Goal: Information Seeking & Learning: Learn about a topic

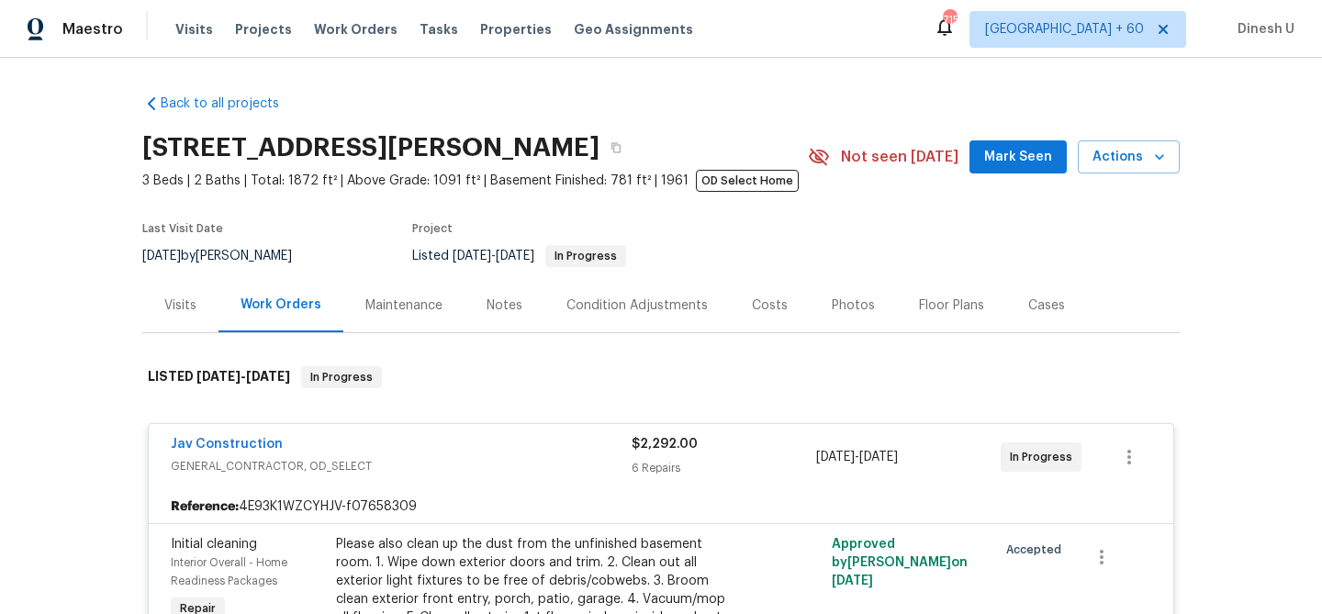
scroll to position [1881, 0]
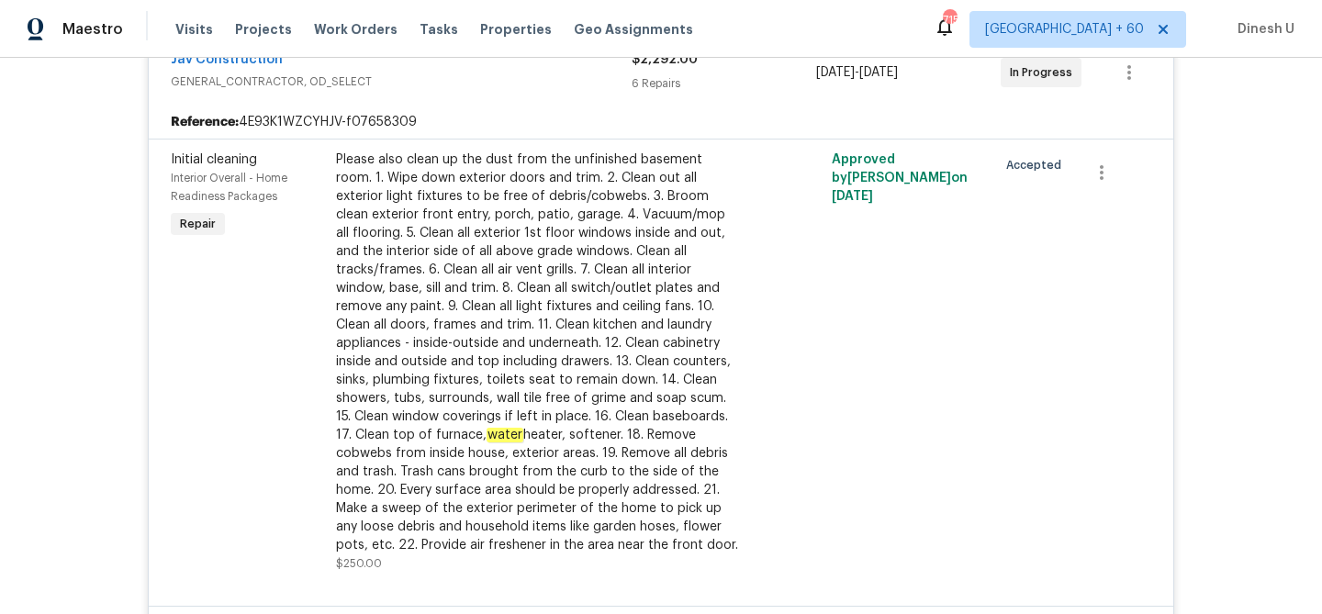
scroll to position [0, 0]
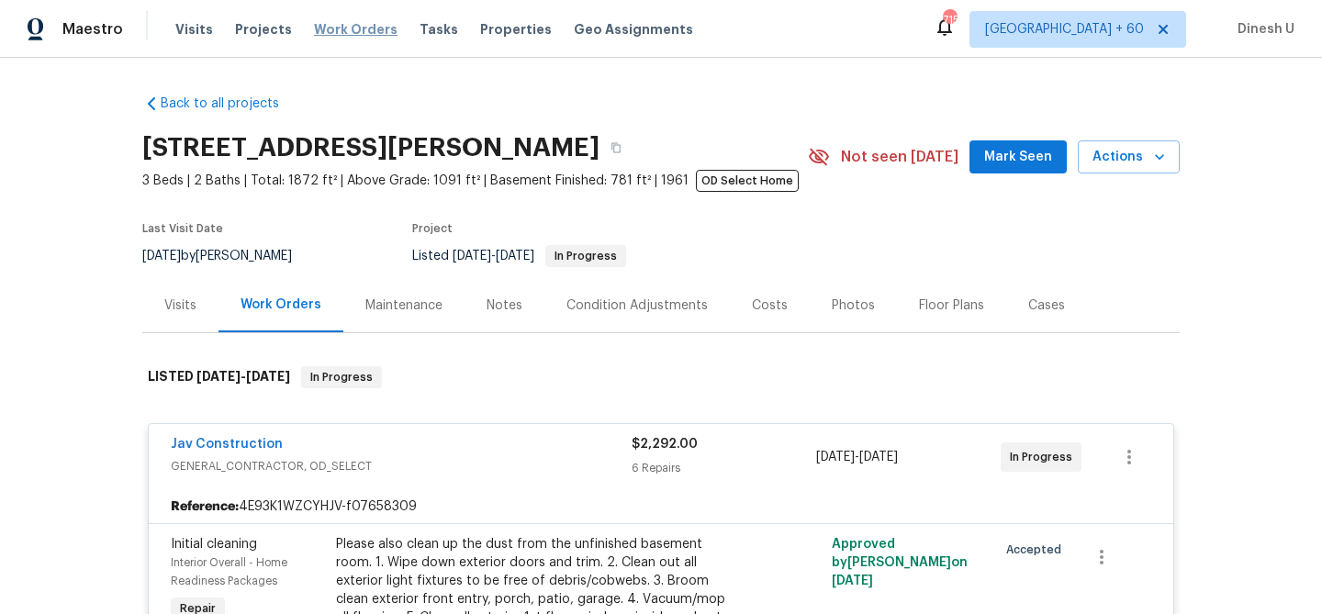
click at [347, 30] on span "Work Orders" at bounding box center [356, 29] width 84 height 18
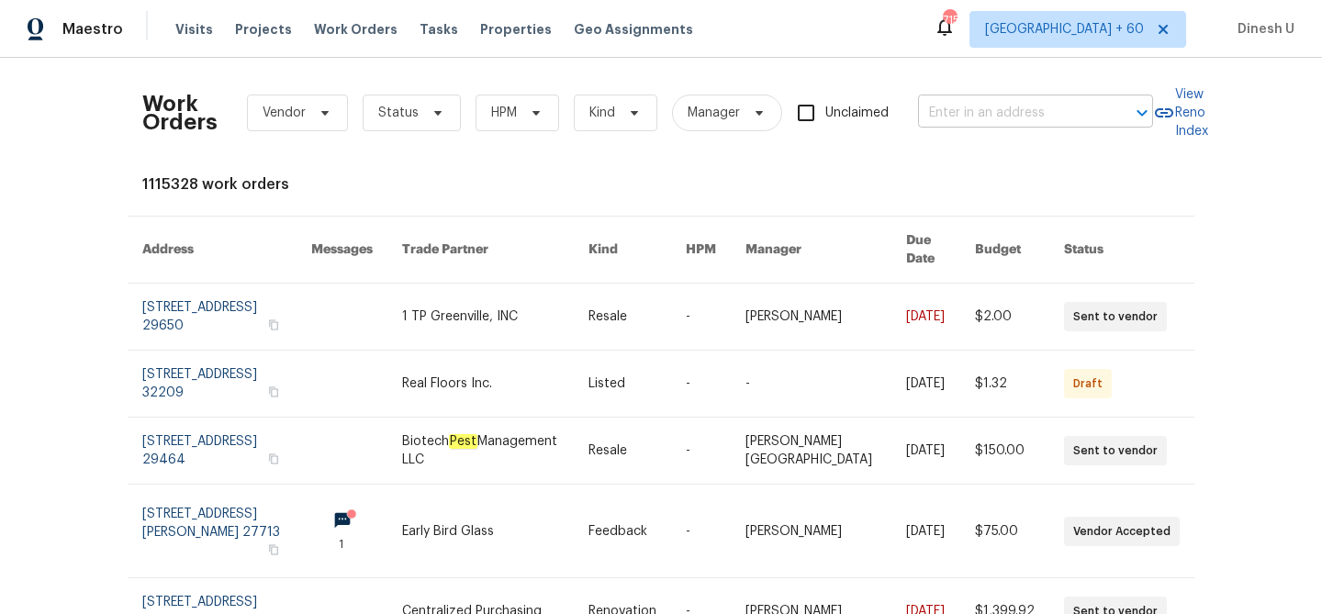
click at [1034, 114] on input "text" at bounding box center [1010, 113] width 184 height 28
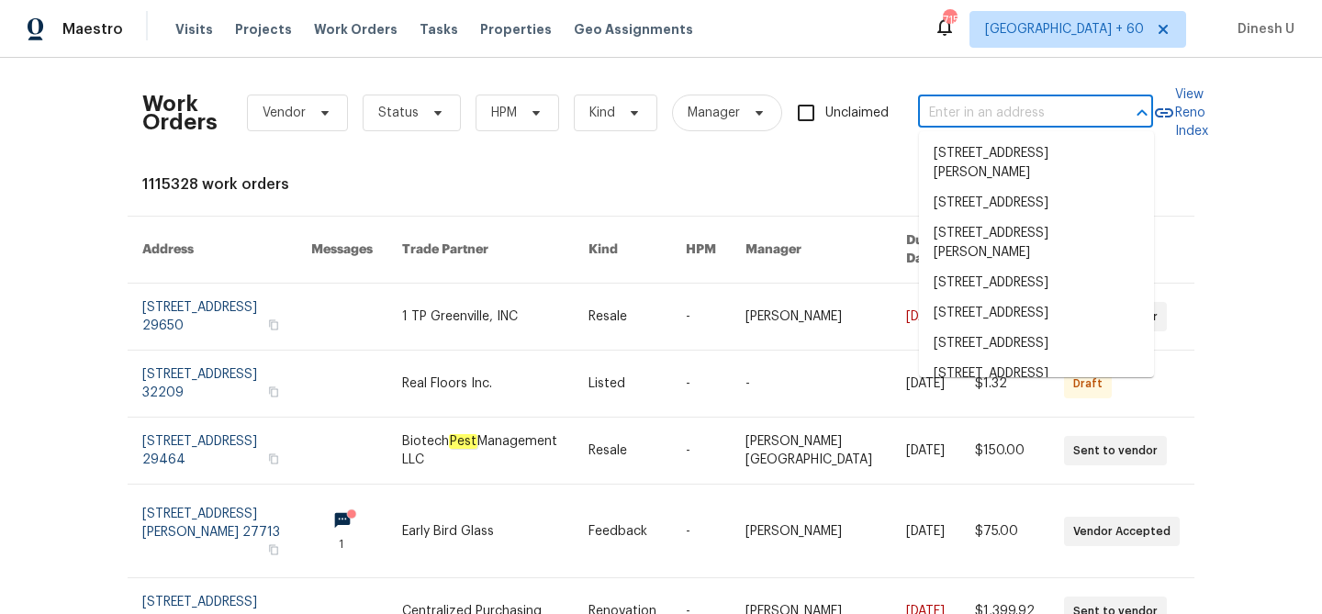
paste input "[STREET_ADDRESS][PERSON_NAME]"
type input "[STREET_ADDRESS][PERSON_NAME]"
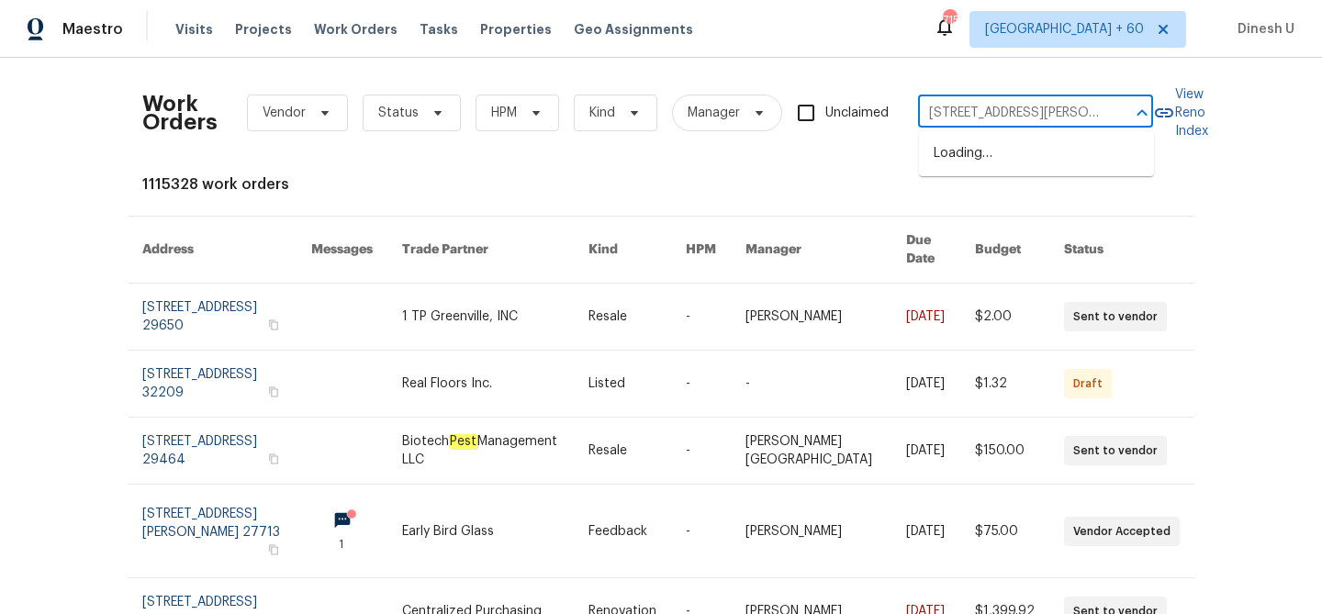
scroll to position [0, 65]
click at [958, 162] on li "[STREET_ADDRESS][PERSON_NAME]" at bounding box center [1036, 164] width 235 height 50
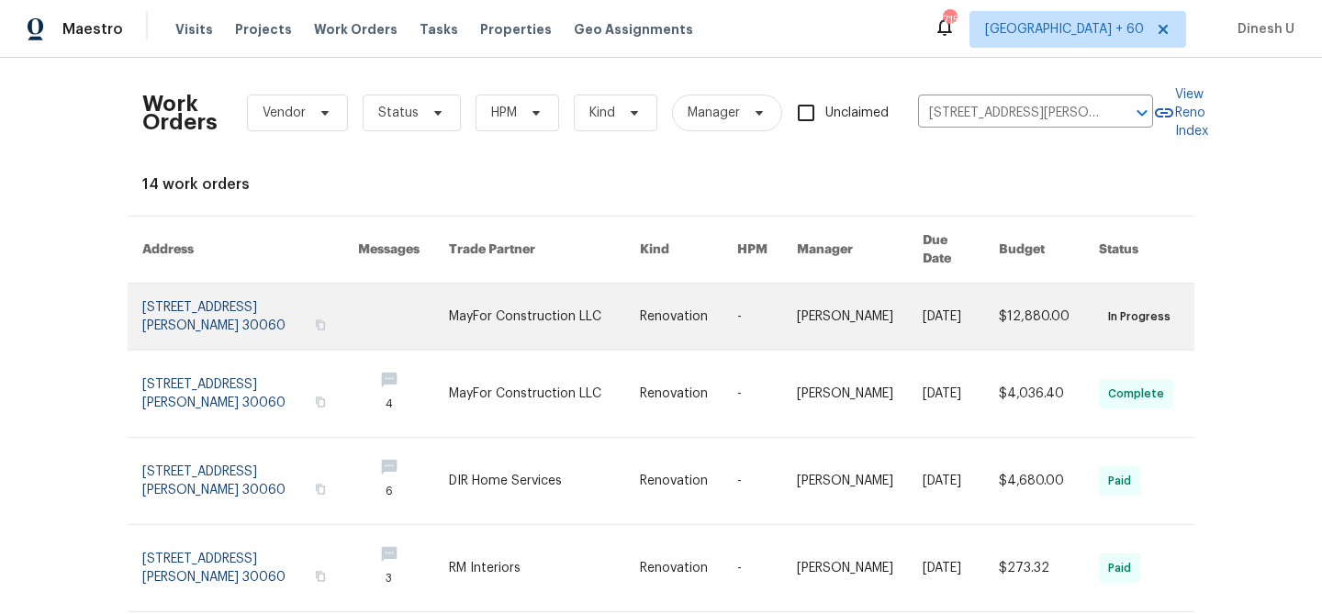
click at [178, 284] on link at bounding box center [250, 317] width 216 height 66
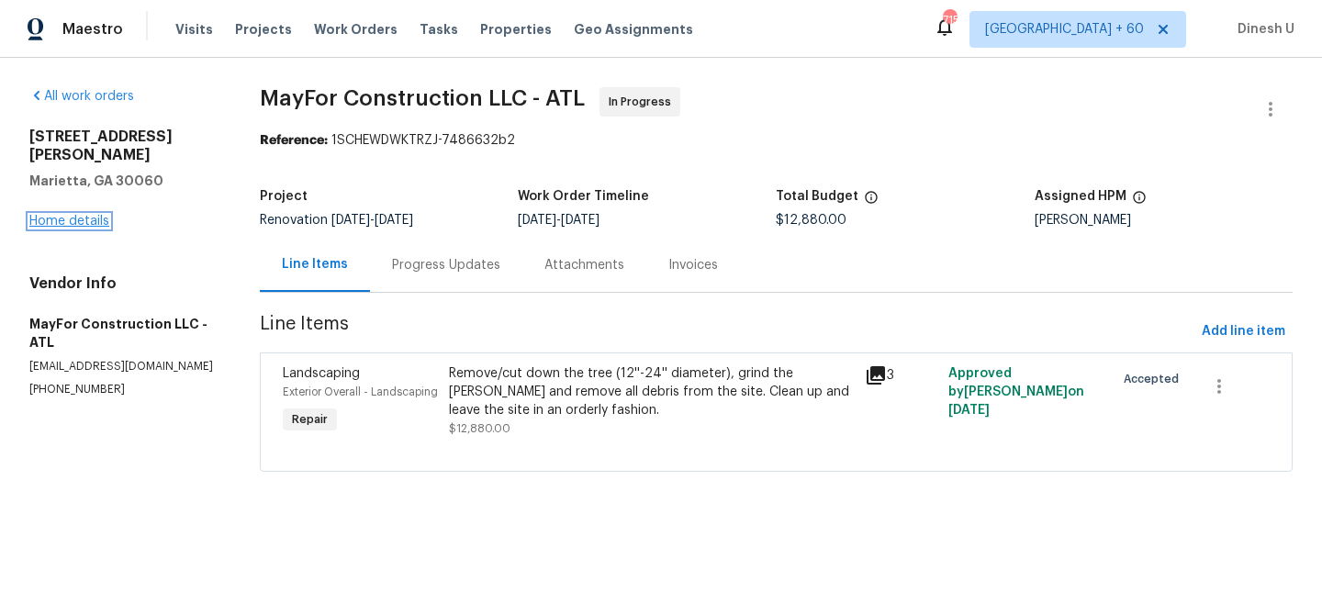
click at [61, 215] on link "Home details" at bounding box center [69, 221] width 80 height 13
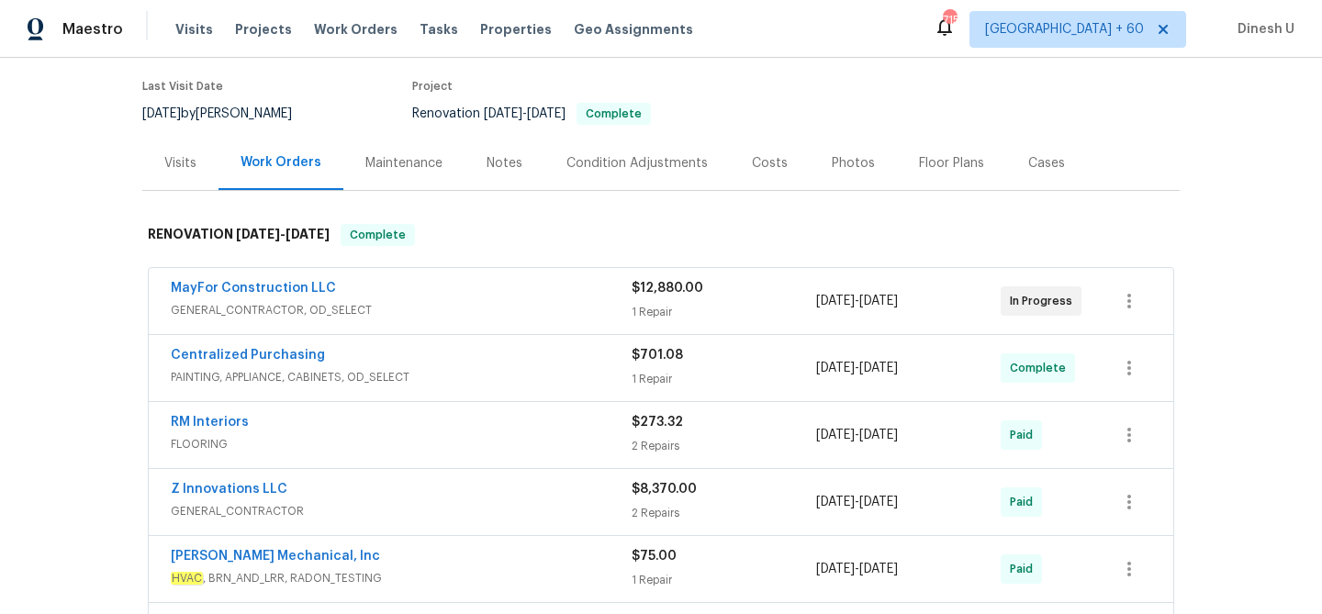
scroll to position [160, 0]
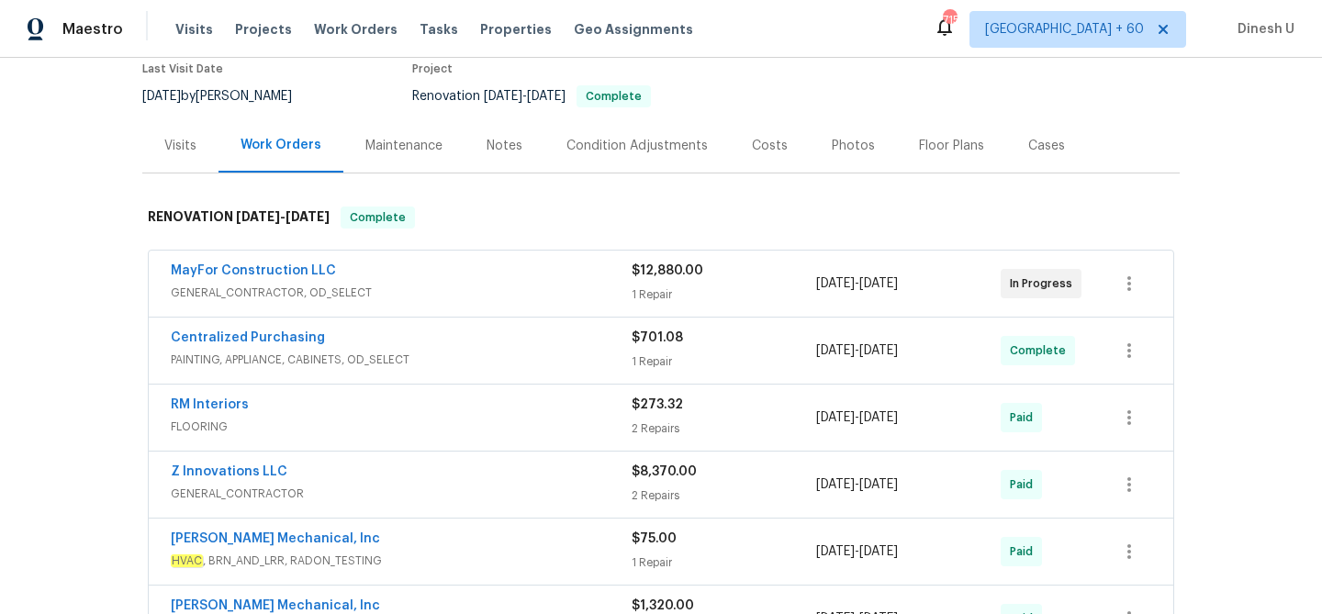
click at [662, 284] on div "$12,880.00 1 Repair" at bounding box center [724, 284] width 184 height 44
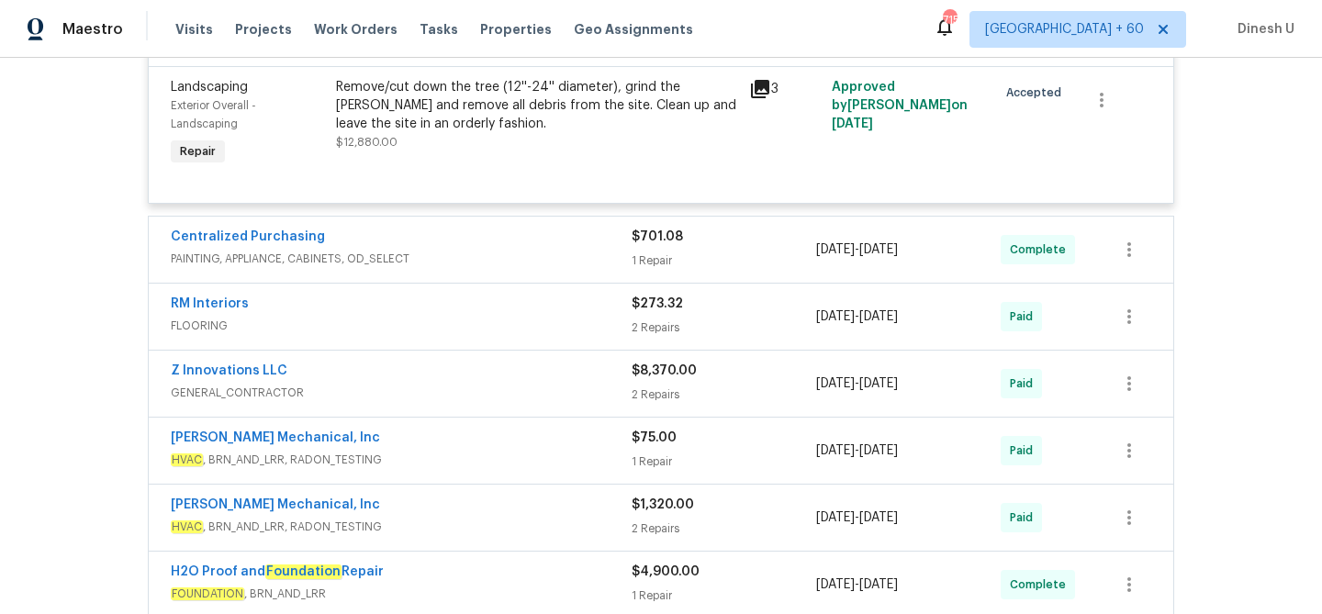
scroll to position [477, 0]
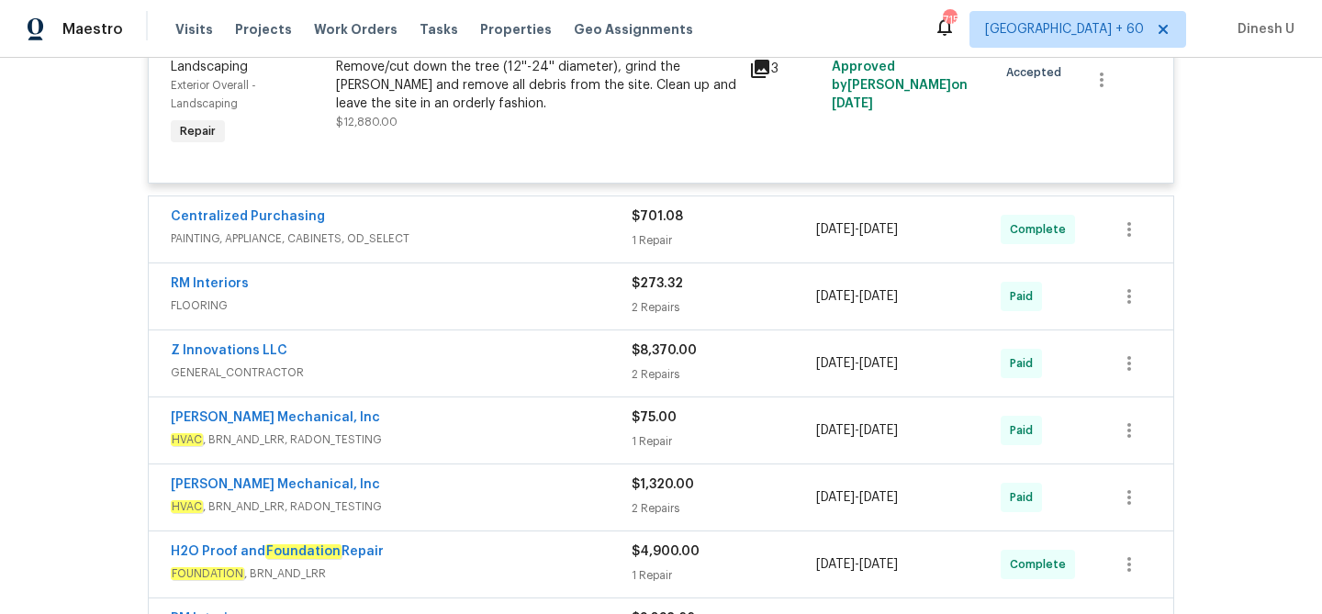
click at [649, 243] on div "1 Repair" at bounding box center [724, 240] width 184 height 18
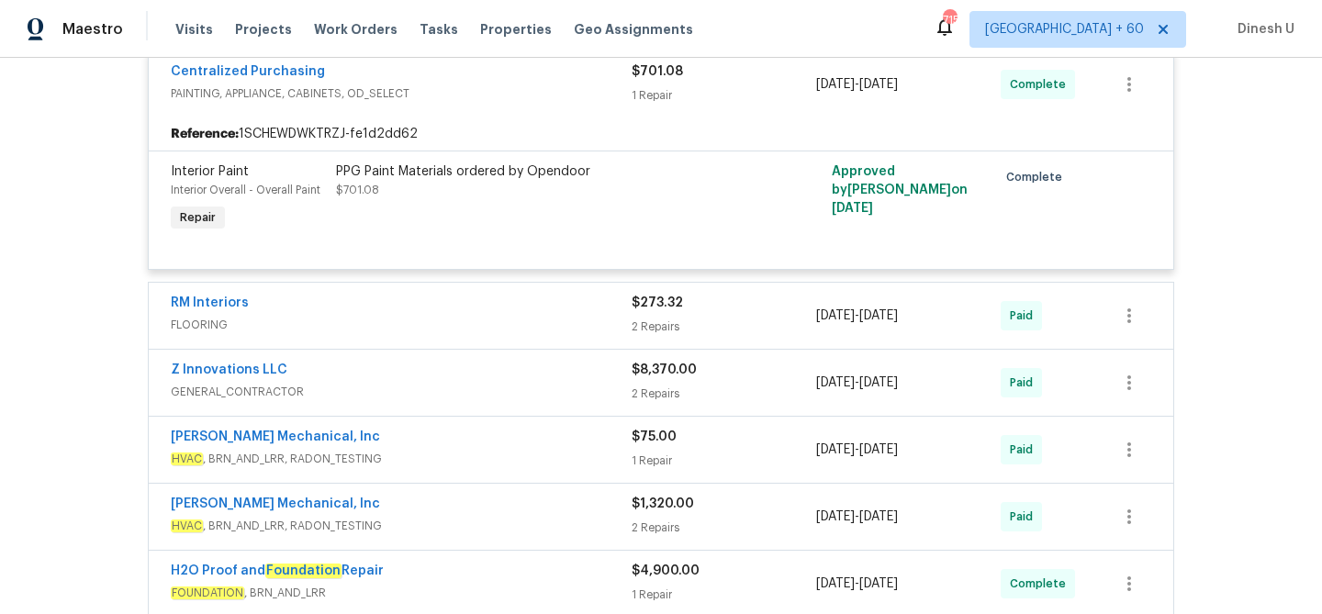
scroll to position [714, 0]
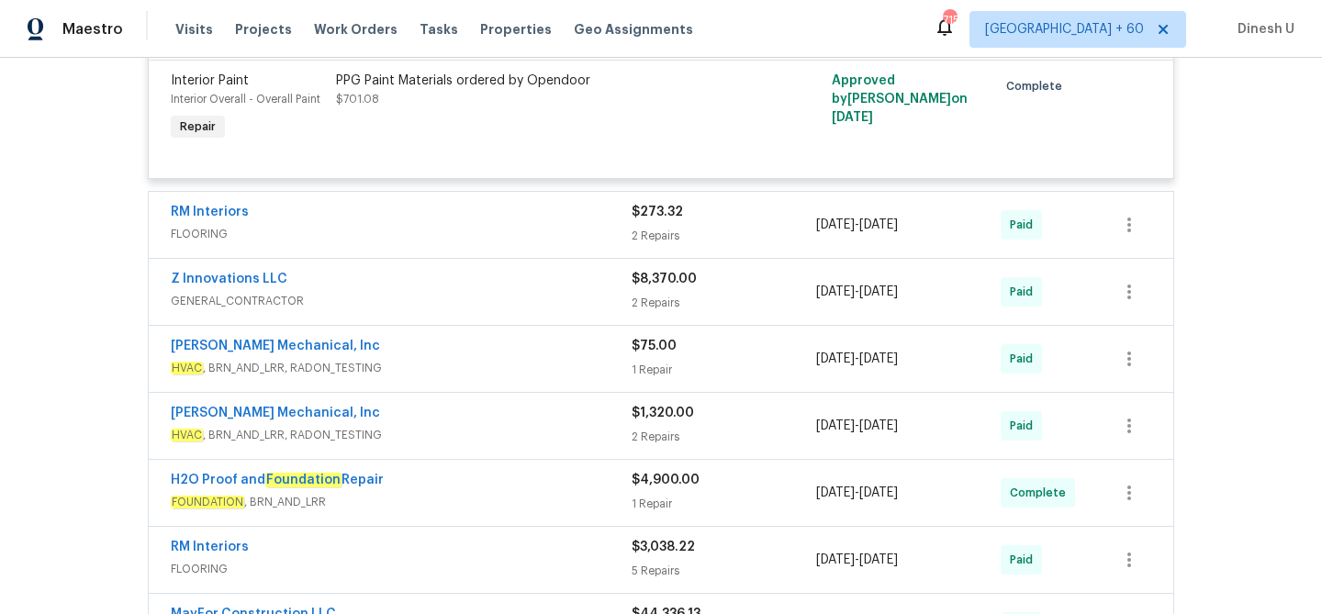
click at [652, 237] on div "2 Repairs" at bounding box center [724, 236] width 184 height 18
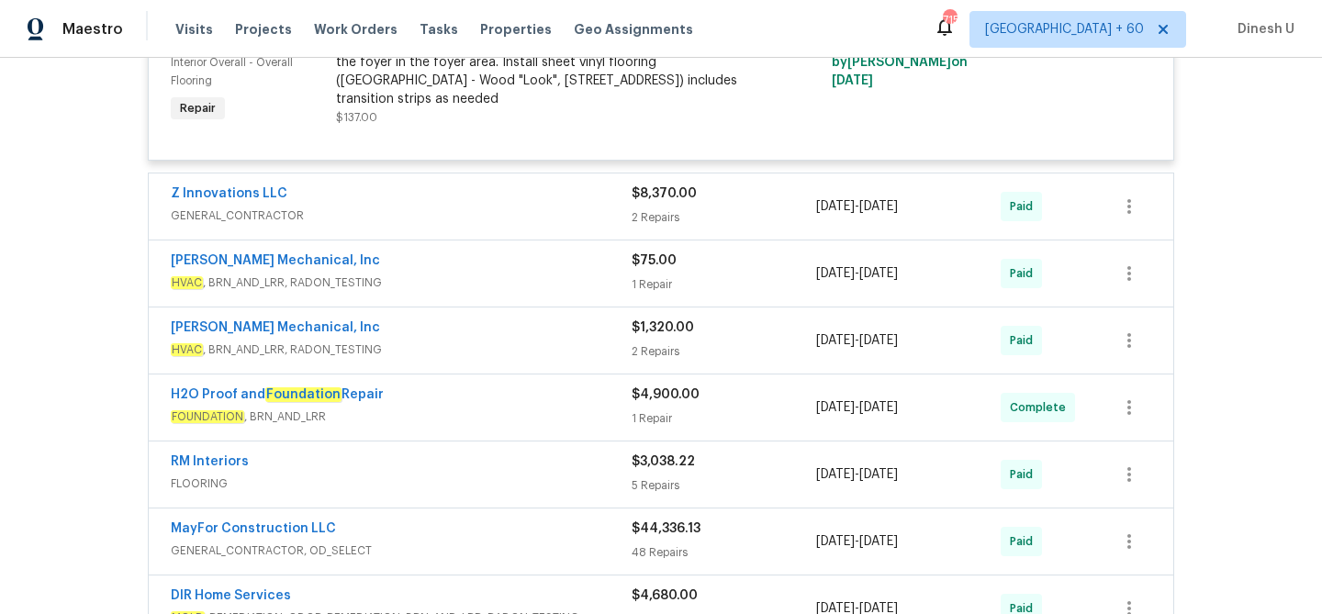
scroll to position [1146, 0]
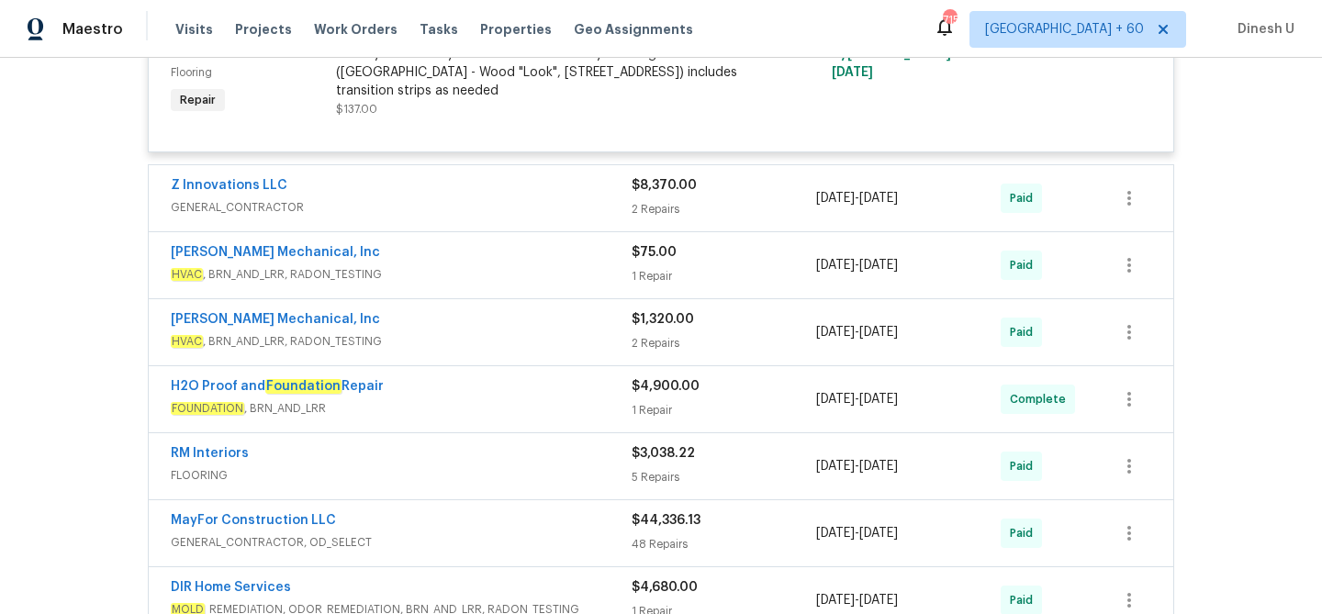
click at [676, 200] on div "2 Repairs" at bounding box center [724, 209] width 184 height 18
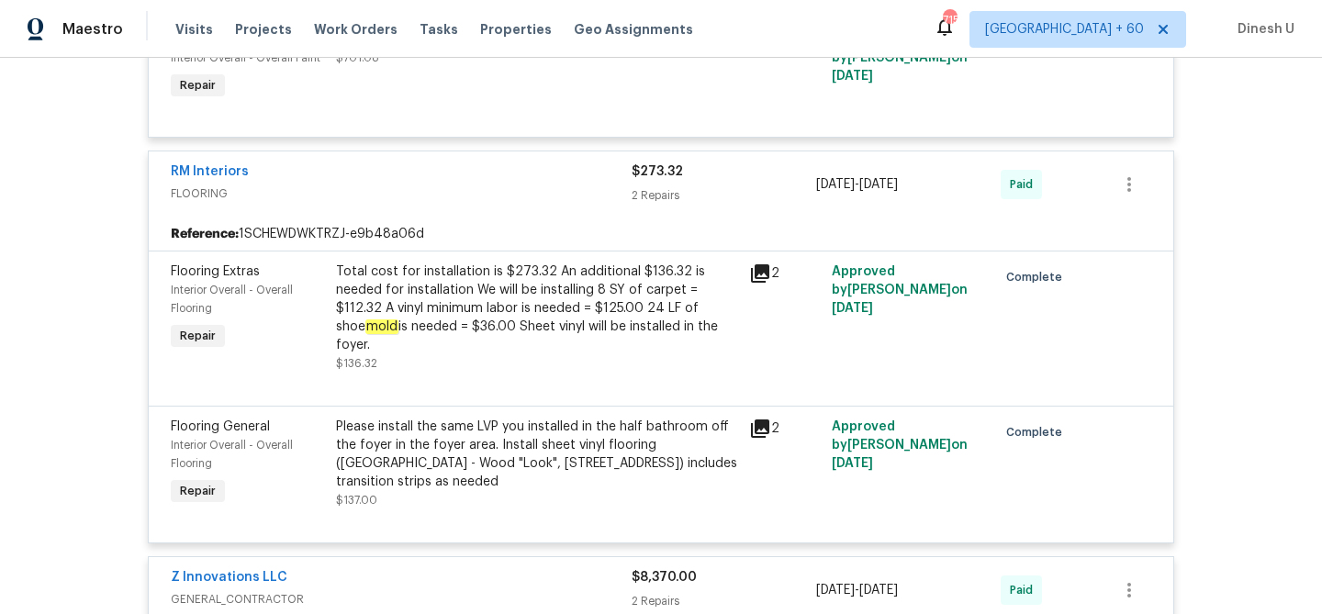
scroll to position [0, 0]
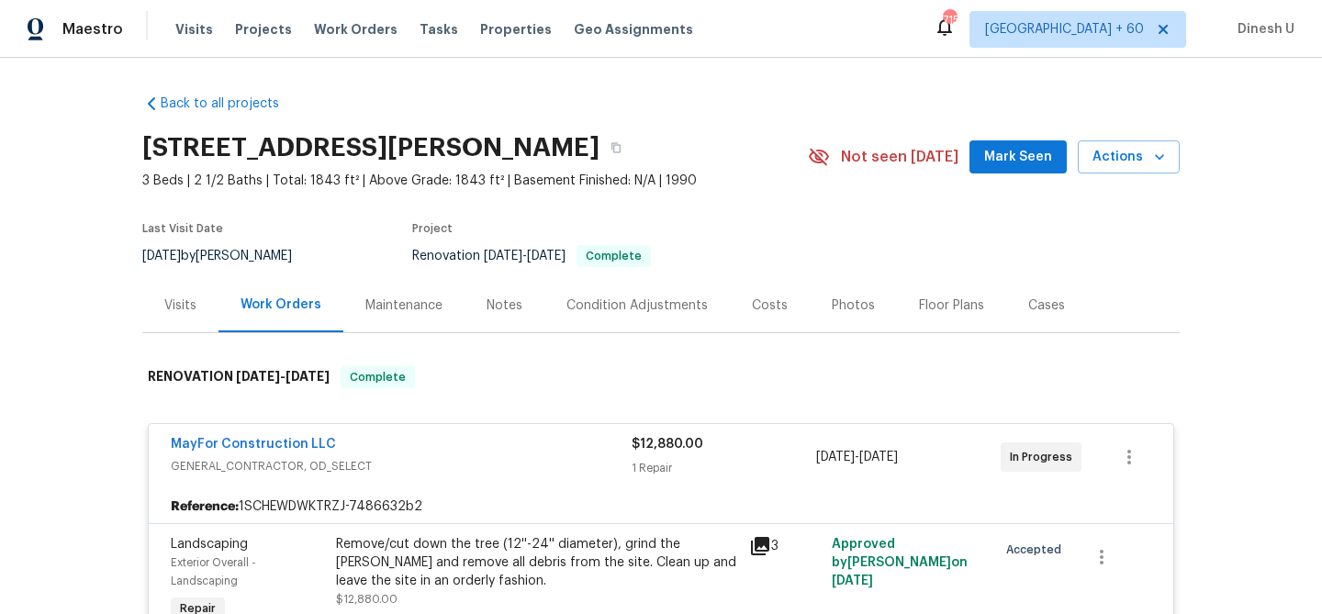
click at [175, 295] on div "Visits" at bounding box center [180, 305] width 76 height 54
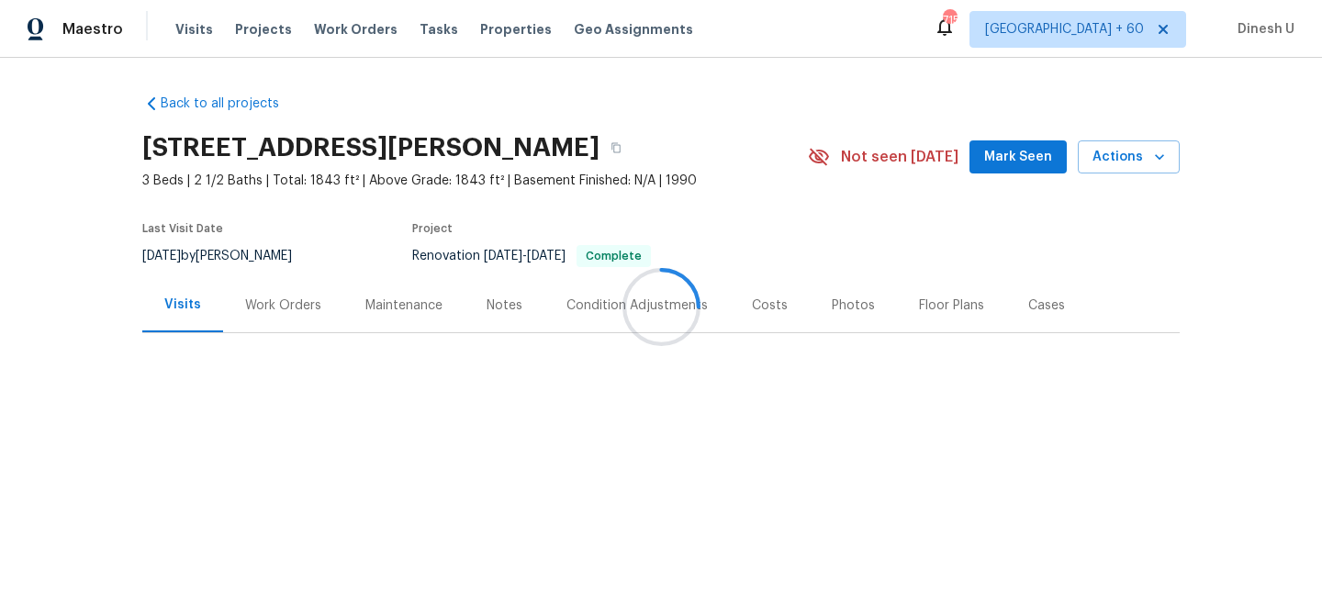
click at [279, 307] on div at bounding box center [661, 307] width 1322 height 614
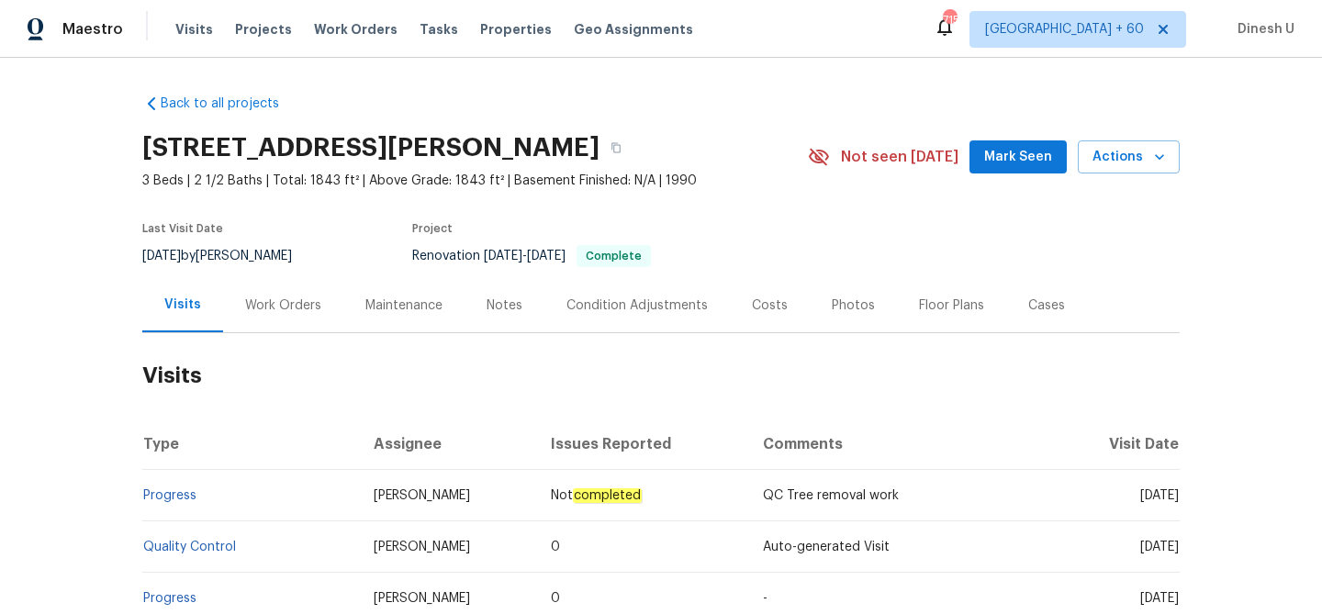
click at [295, 307] on div "Work Orders" at bounding box center [283, 305] width 76 height 18
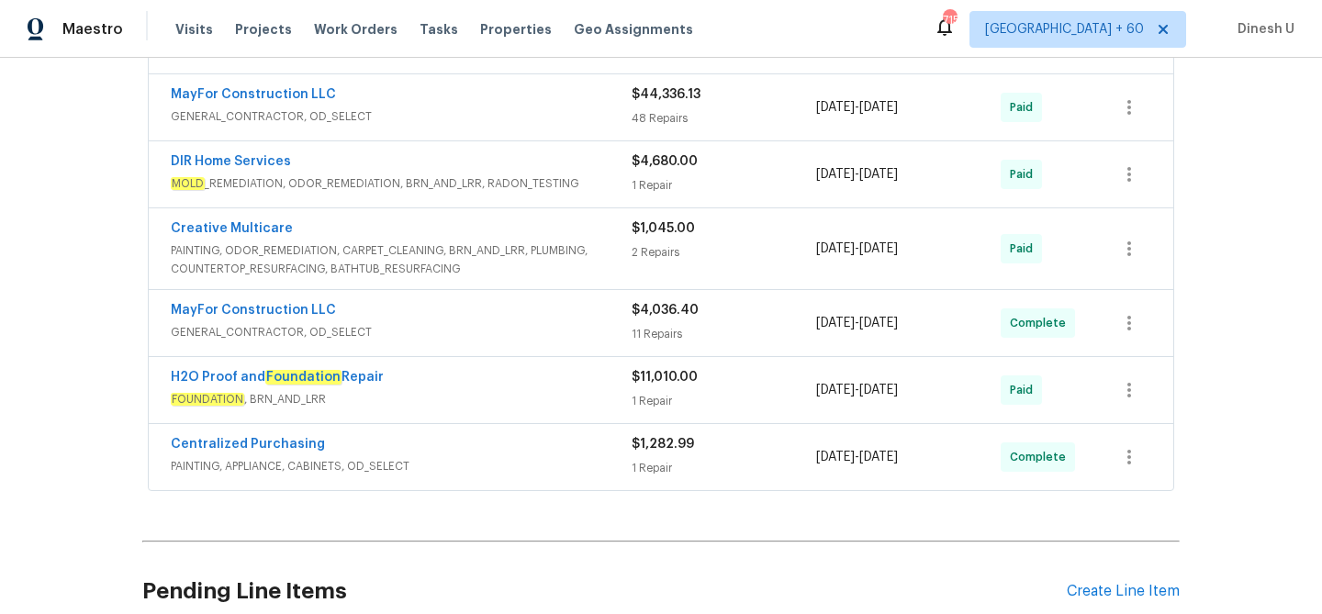
scroll to position [890, 0]
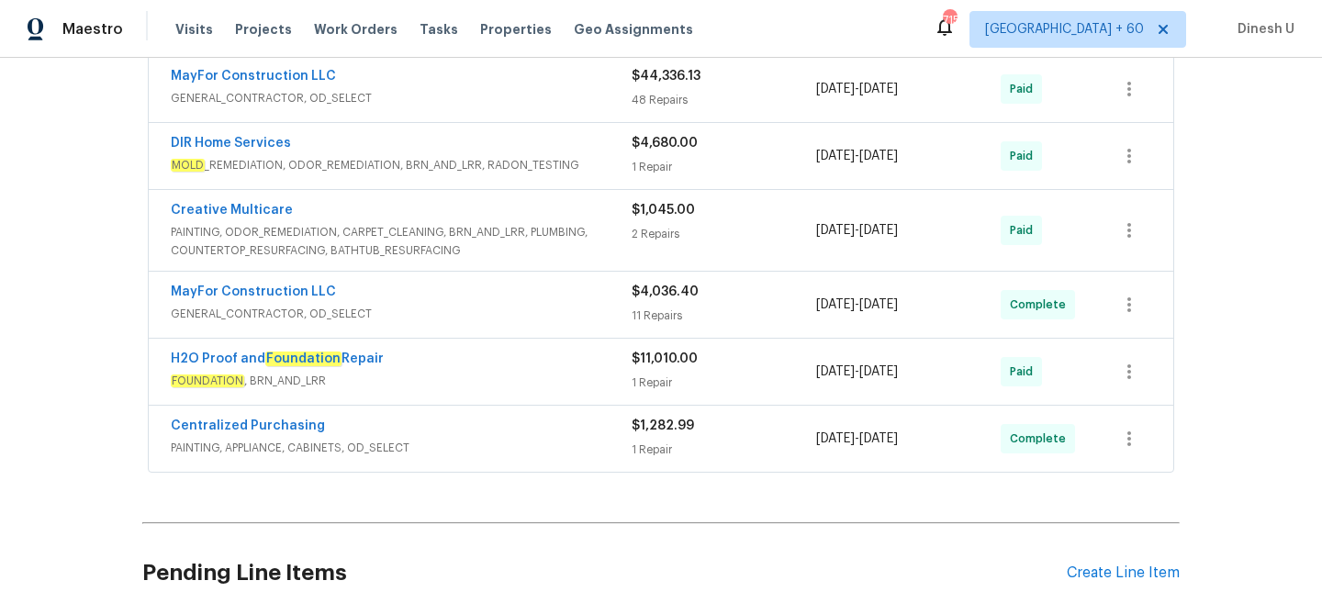
click at [668, 319] on div "11 Repairs" at bounding box center [724, 316] width 184 height 18
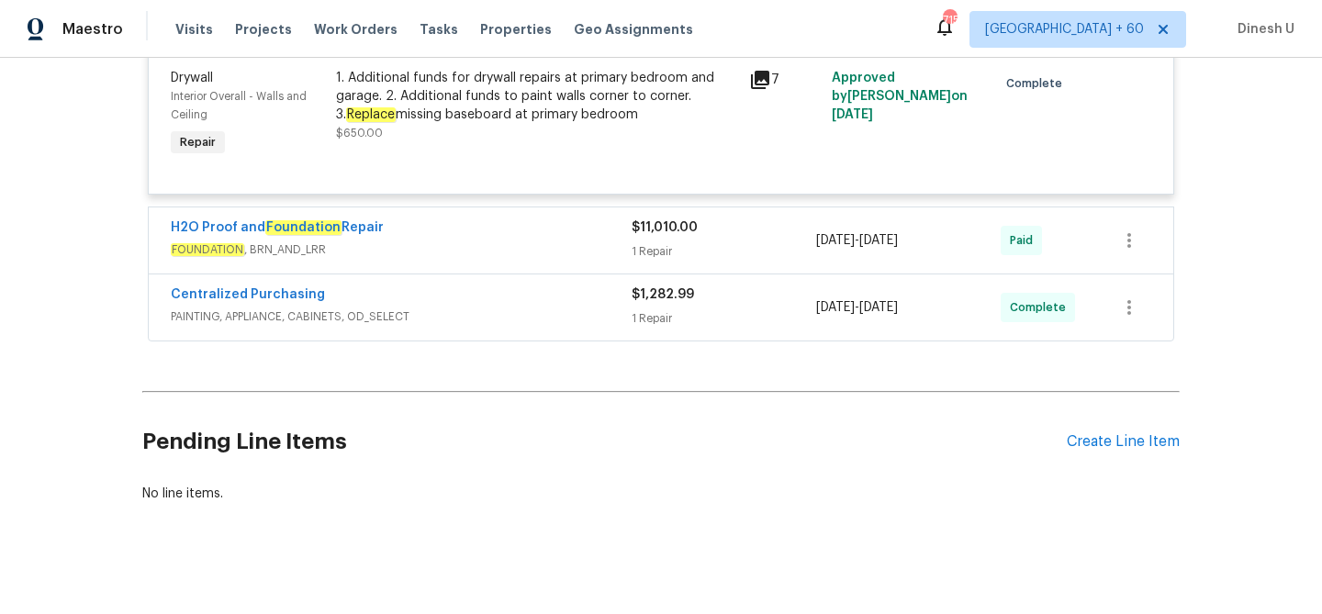
scroll to position [3512, 0]
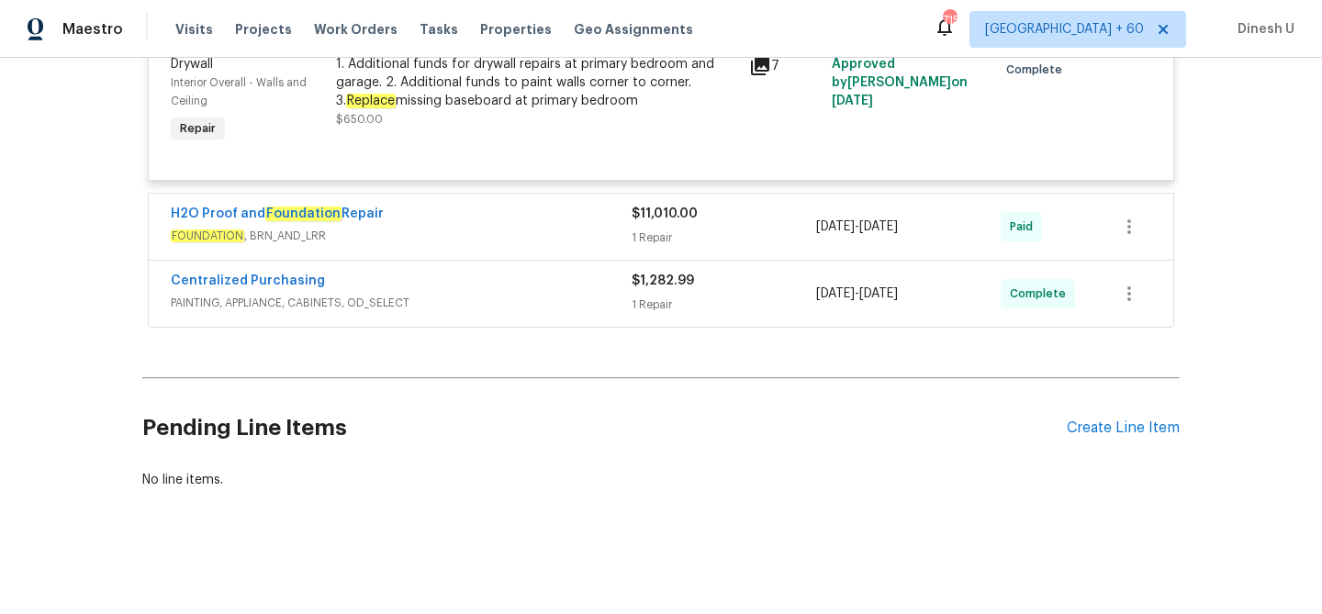
click at [661, 244] on div "1 Repair" at bounding box center [724, 238] width 184 height 18
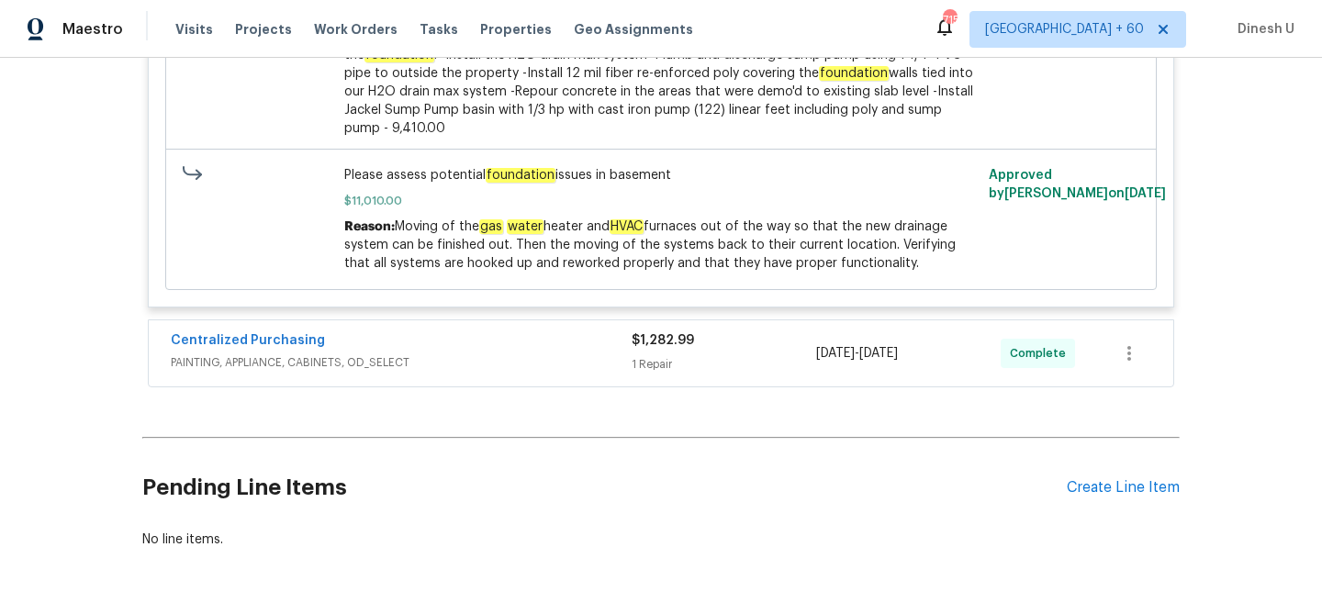
scroll to position [4004, 0]
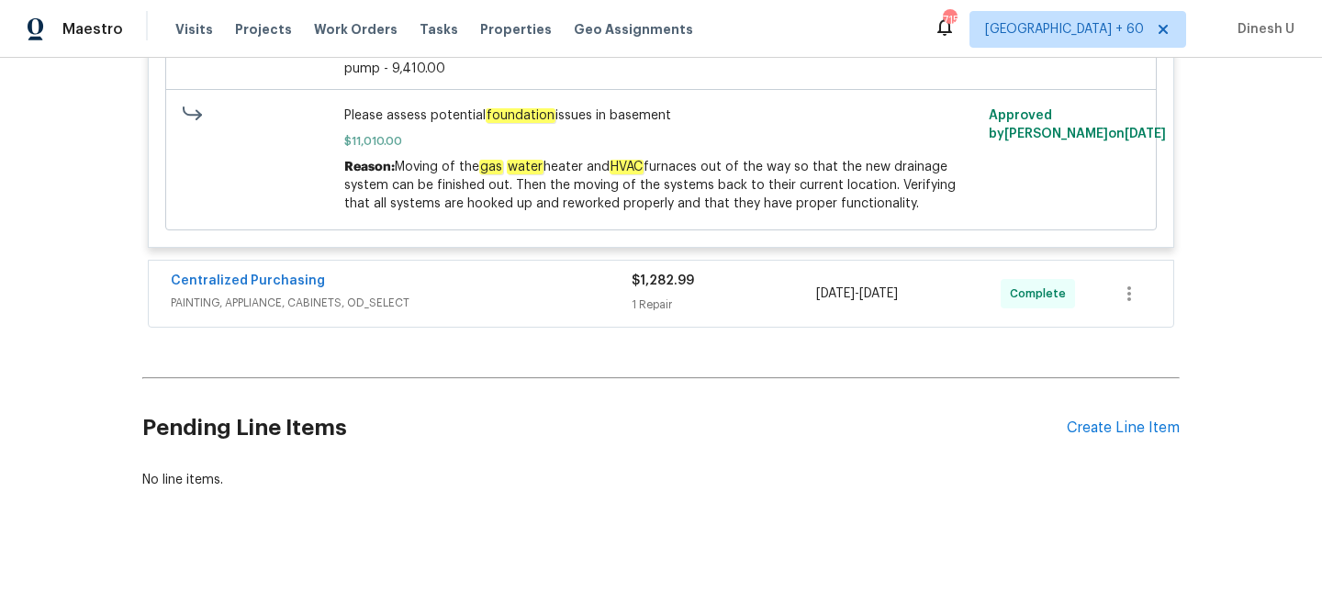
click at [665, 309] on div "1 Repair" at bounding box center [724, 305] width 184 height 18
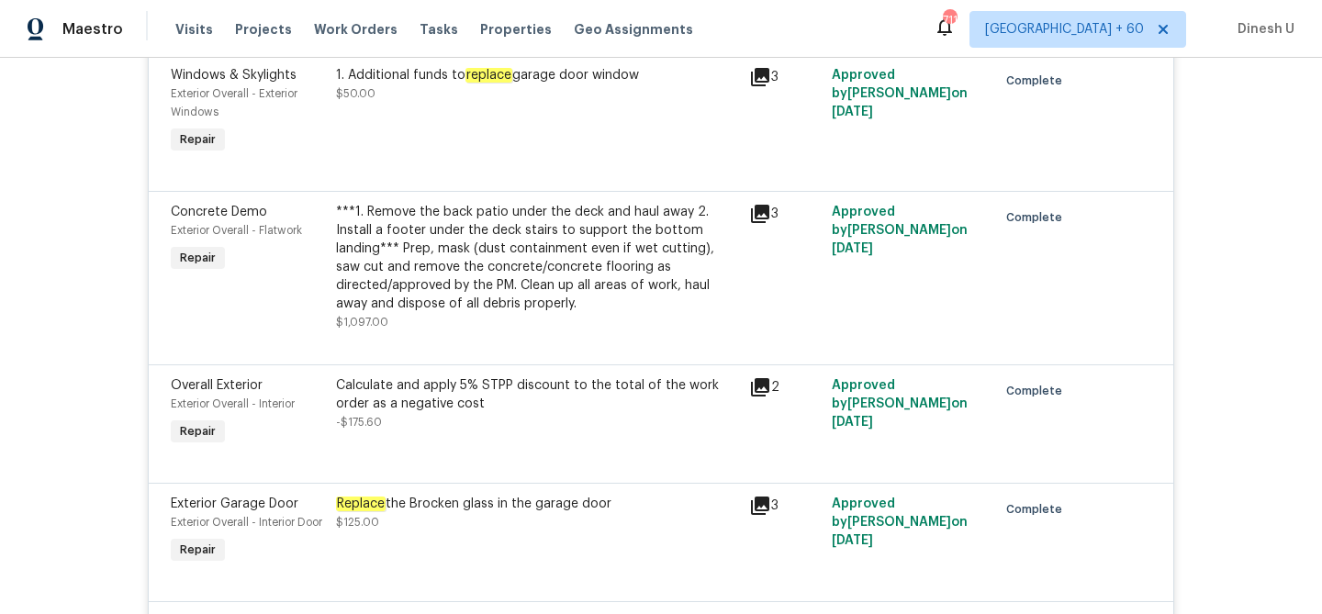
scroll to position [1364, 0]
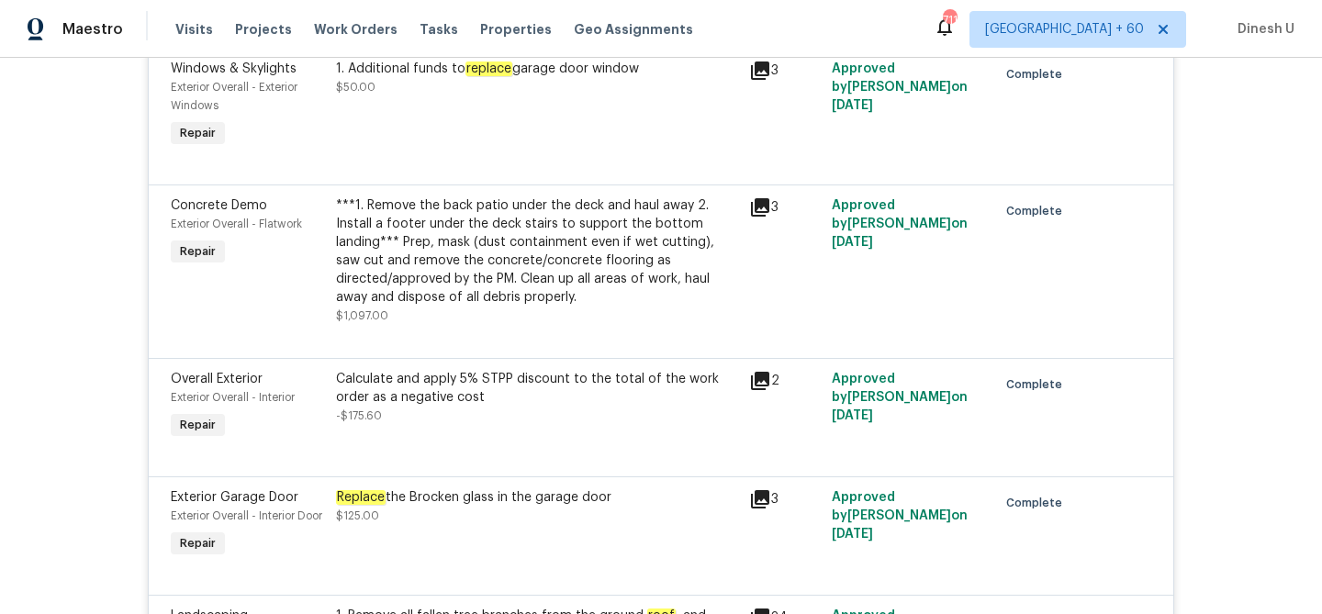
click at [755, 209] on icon at bounding box center [760, 207] width 18 height 18
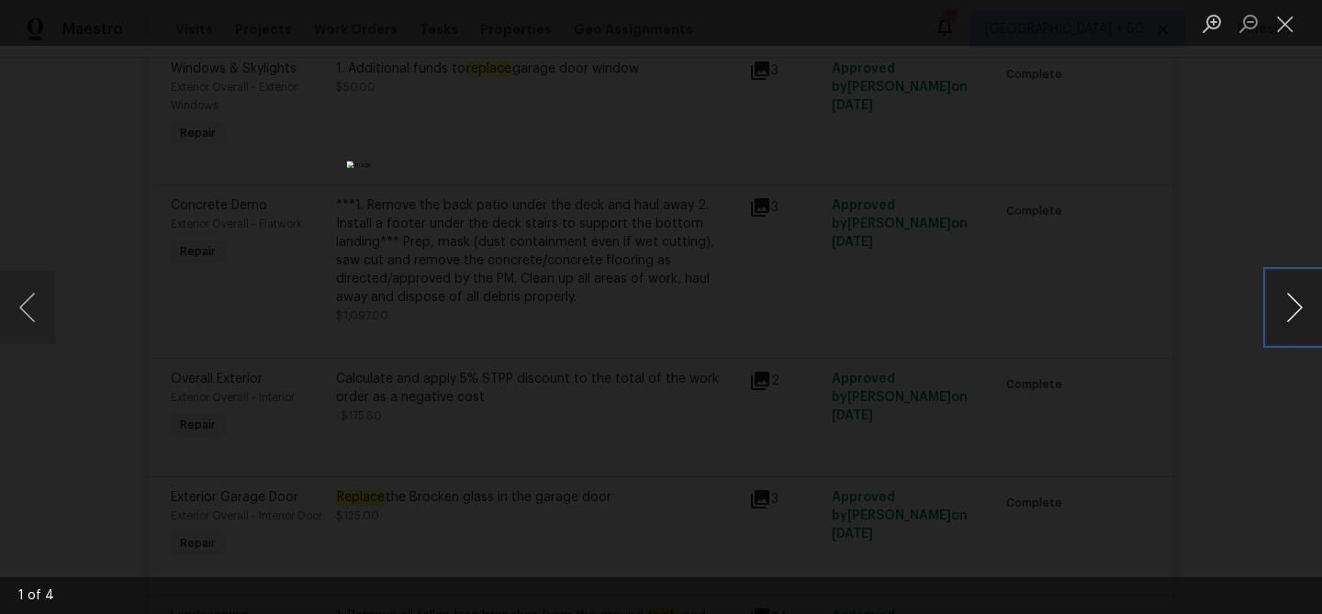
click at [1295, 307] on button "Next image" at bounding box center [1294, 307] width 55 height 73
click at [1287, 18] on button "Close lightbox" at bounding box center [1285, 23] width 37 height 32
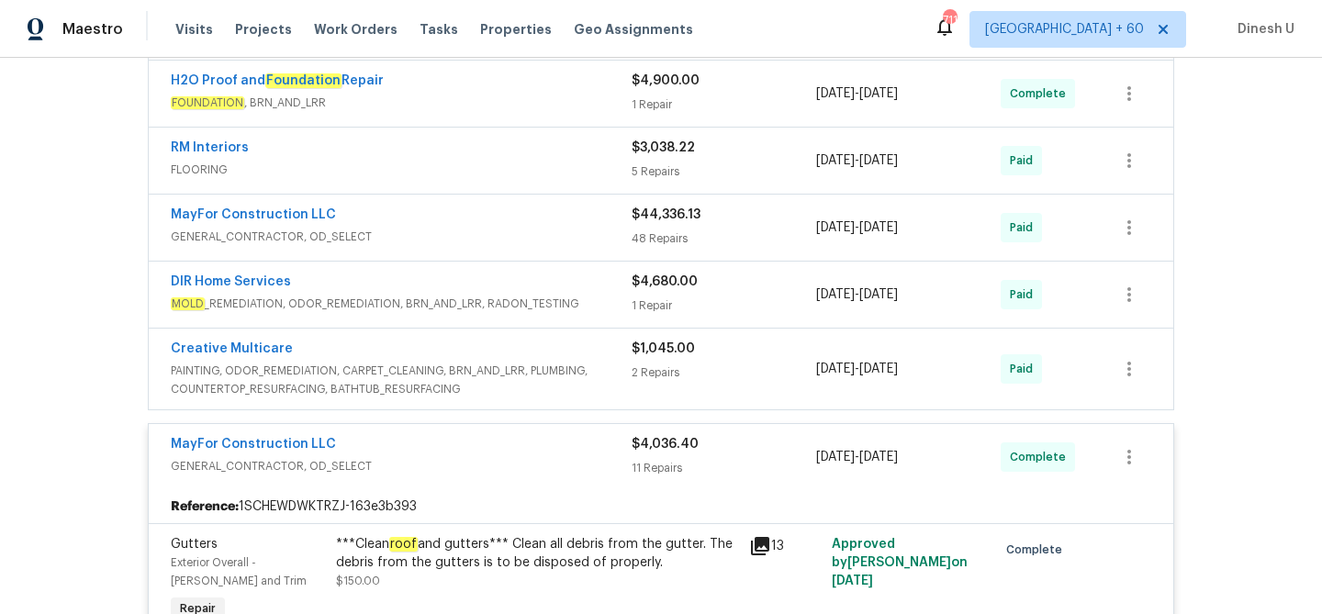
scroll to position [0, 0]
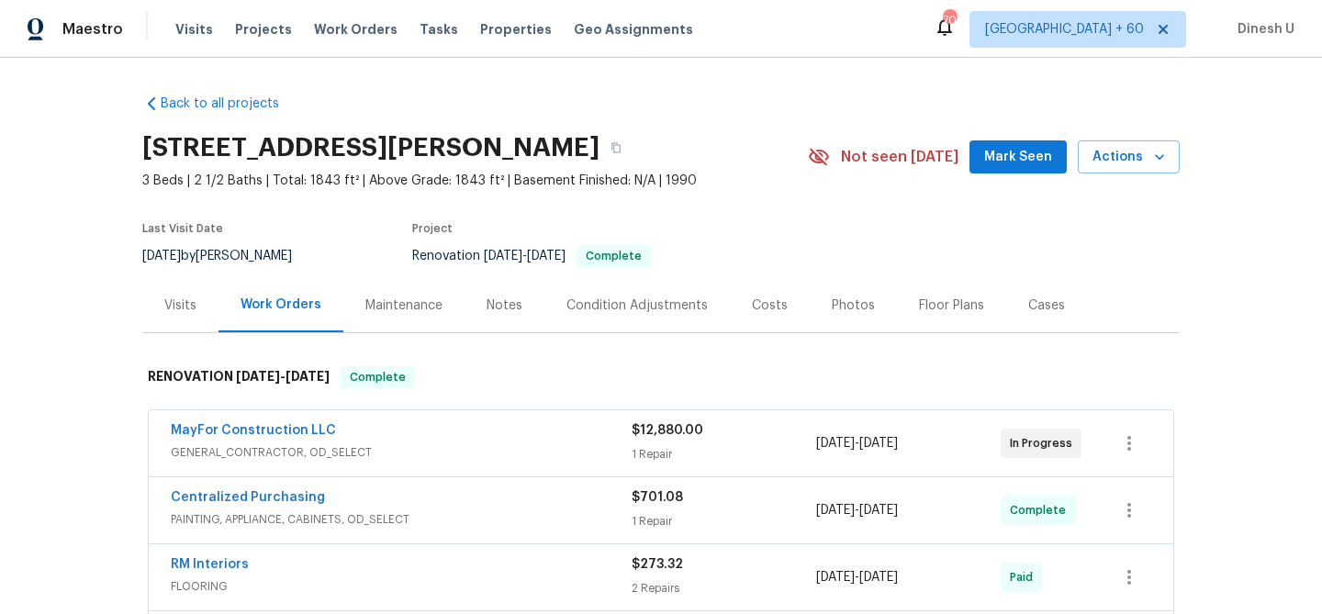
click at [336, 18] on div "Visits Projects Work Orders Tasks Properties Geo Assignments" at bounding box center [445, 29] width 540 height 37
click at [329, 34] on span "Work Orders" at bounding box center [356, 29] width 84 height 18
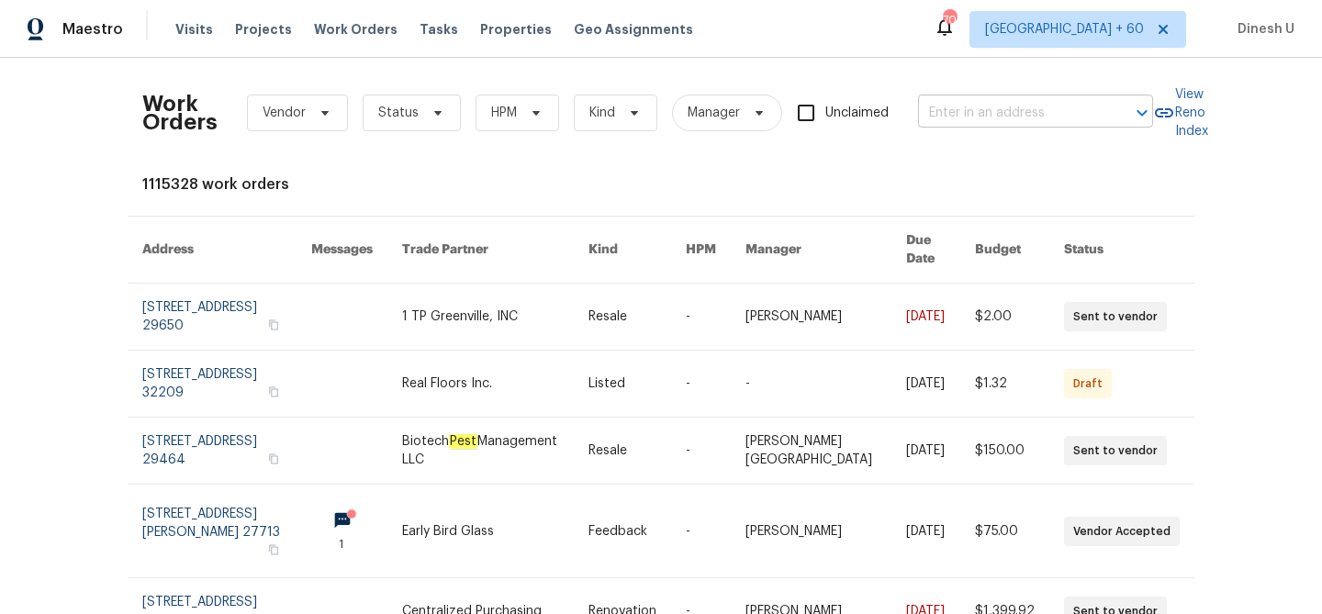
click at [1001, 112] on input "text" at bounding box center [1010, 113] width 184 height 28
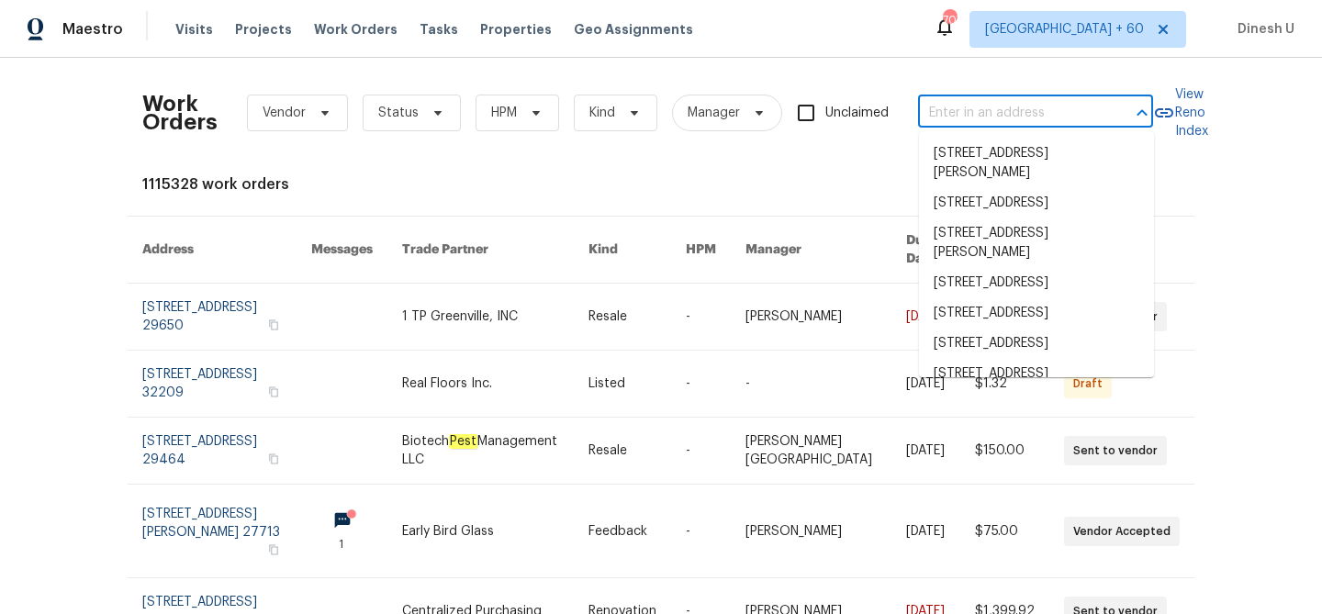
paste input "[STREET_ADDRESS]"
type input "[STREET_ADDRESS]"
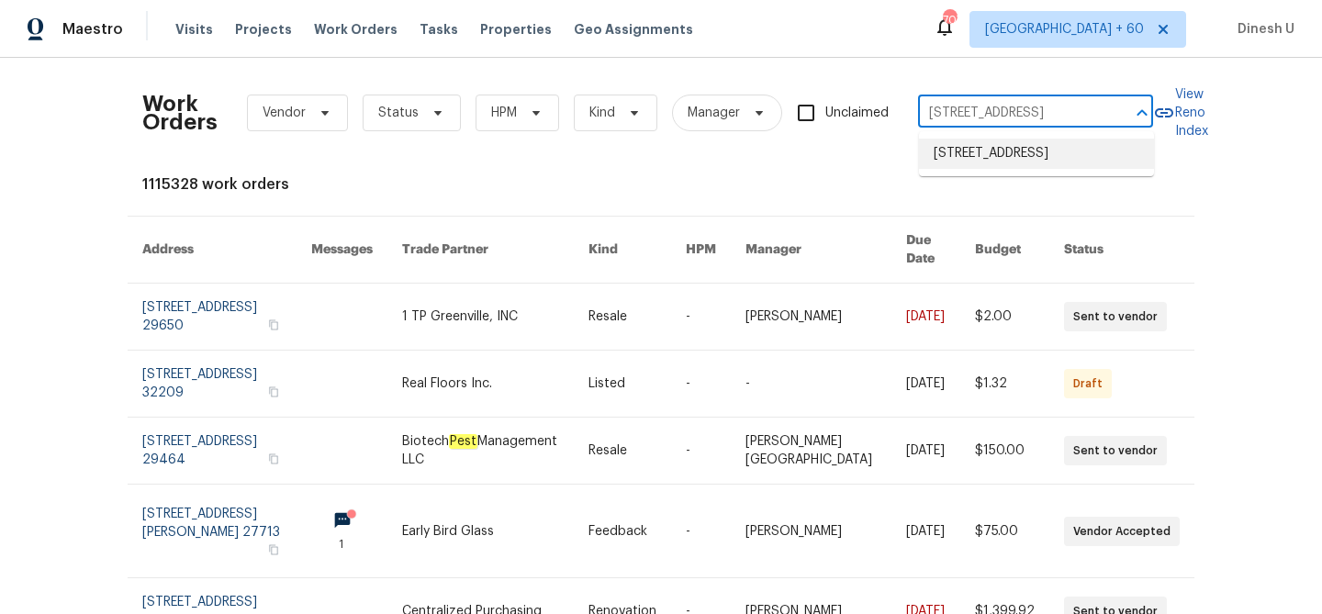
click at [973, 160] on li "[STREET_ADDRESS]" at bounding box center [1036, 154] width 235 height 30
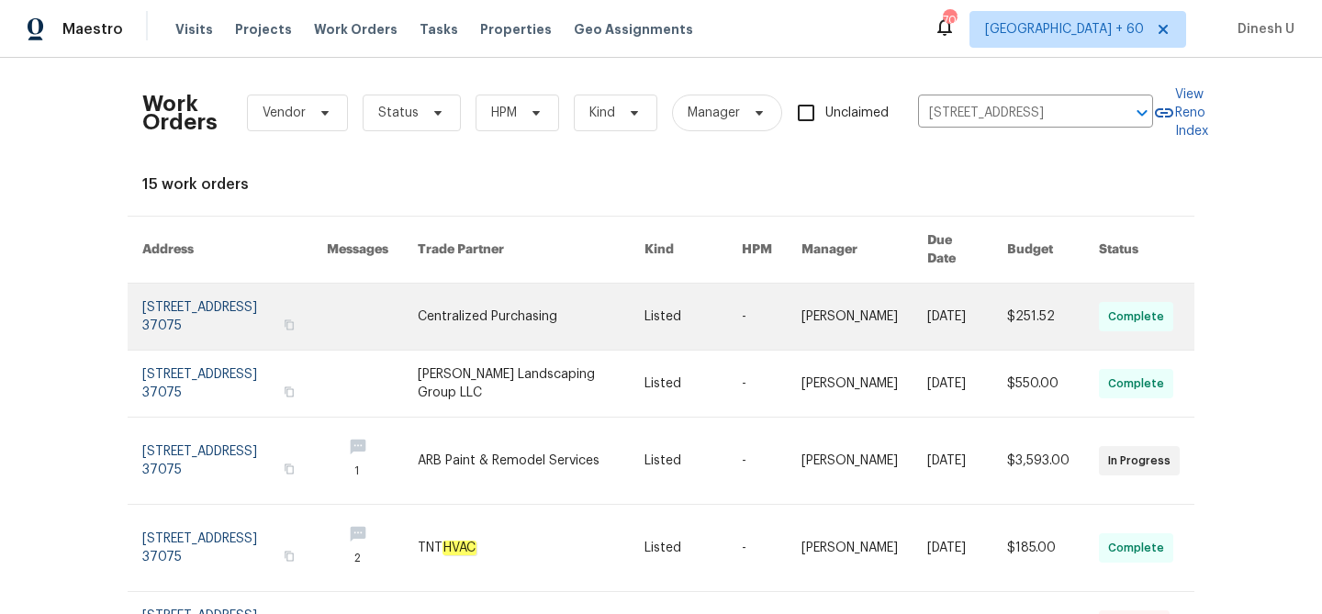
click at [194, 309] on link at bounding box center [234, 317] width 184 height 66
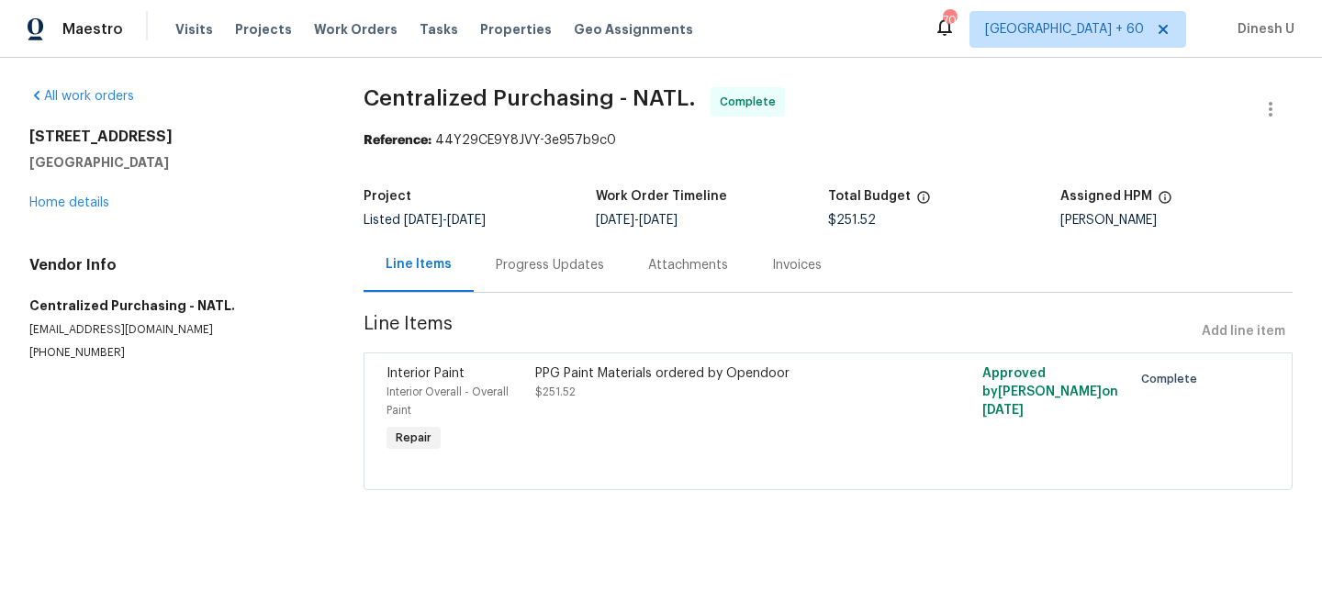
click at [83, 196] on div "[STREET_ADDRESS] Home details" at bounding box center [174, 170] width 290 height 84
click at [83, 203] on link "Home details" at bounding box center [69, 202] width 80 height 13
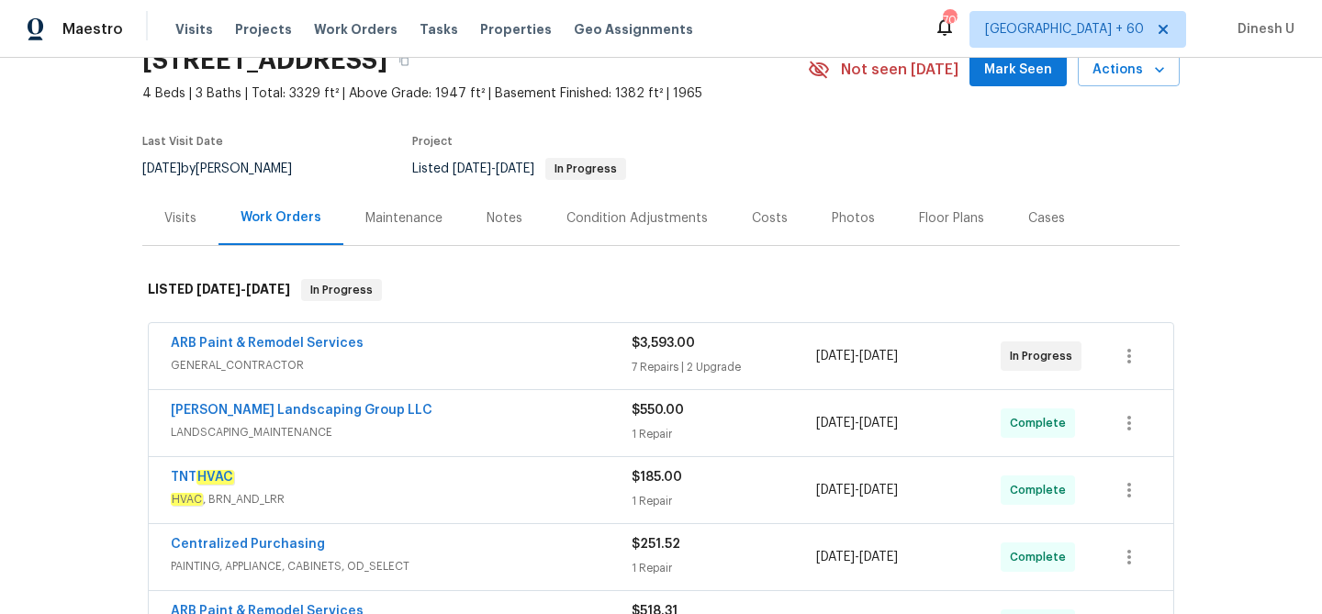
scroll to position [135, 0]
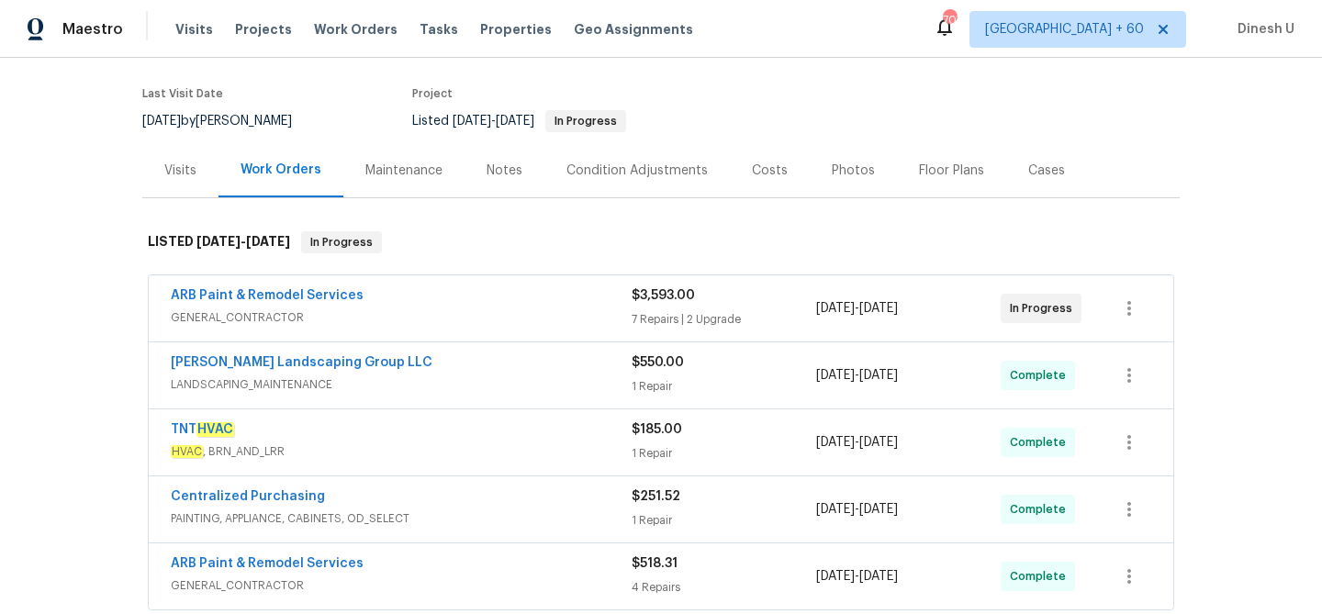
click at [638, 309] on div "$3,593.00 7 Repairs | 2 Upgrade" at bounding box center [724, 308] width 184 height 44
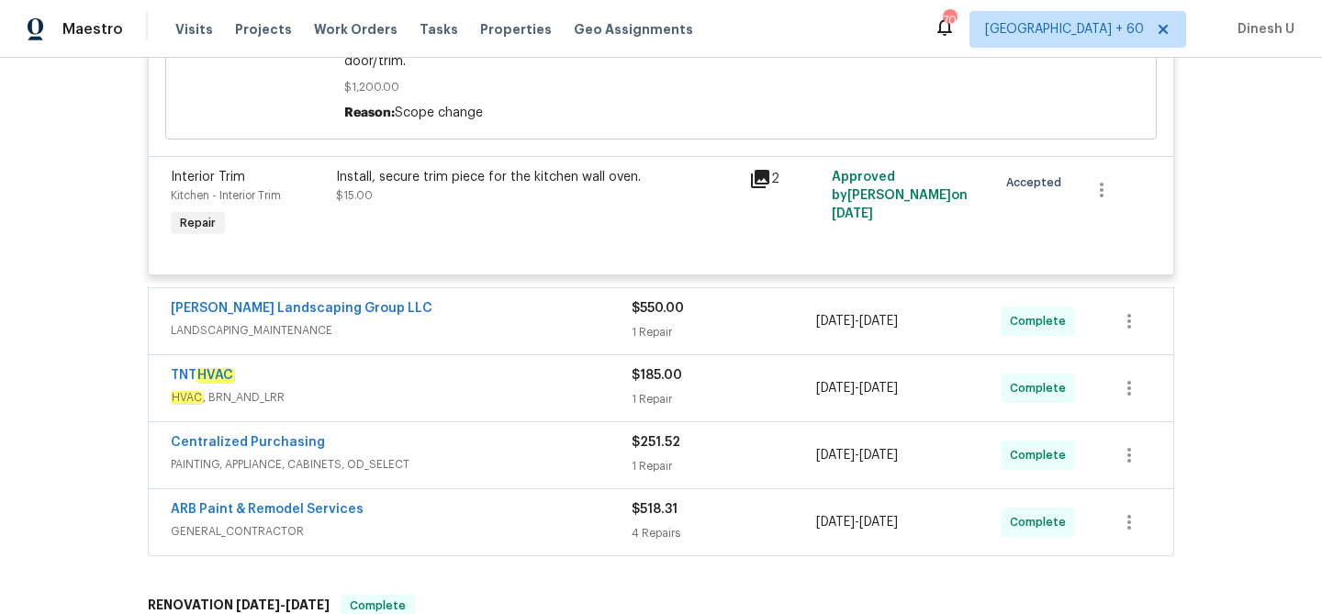
scroll to position [1748, 0]
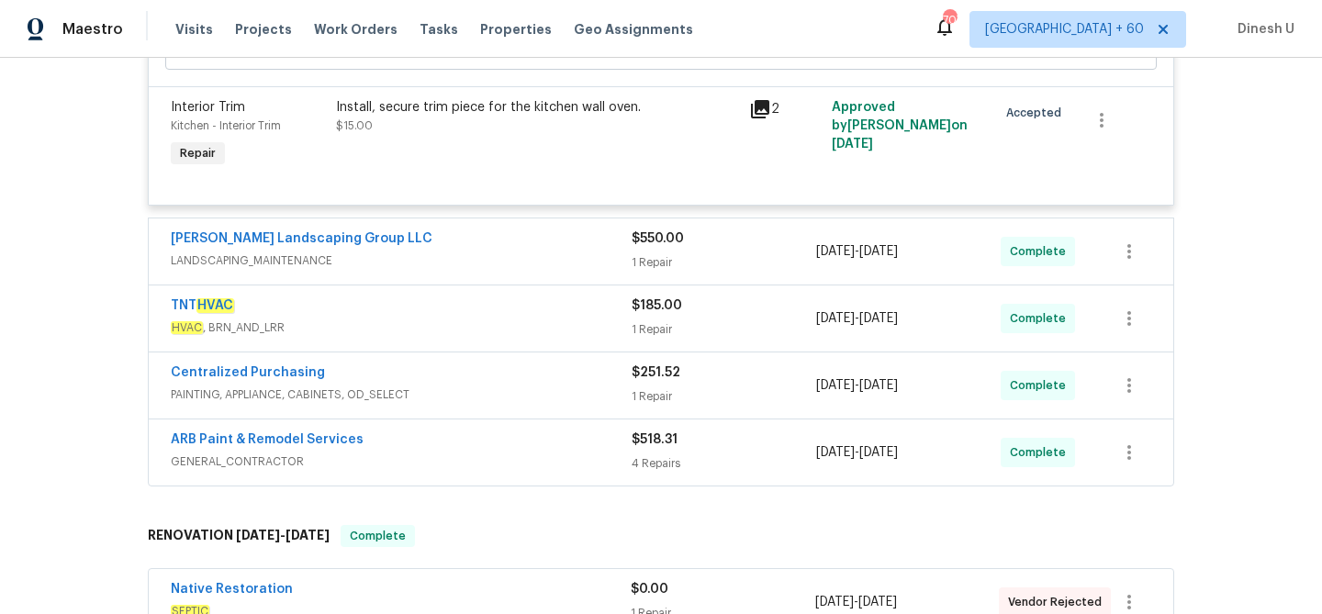
click at [649, 259] on div "1 Repair" at bounding box center [724, 262] width 184 height 18
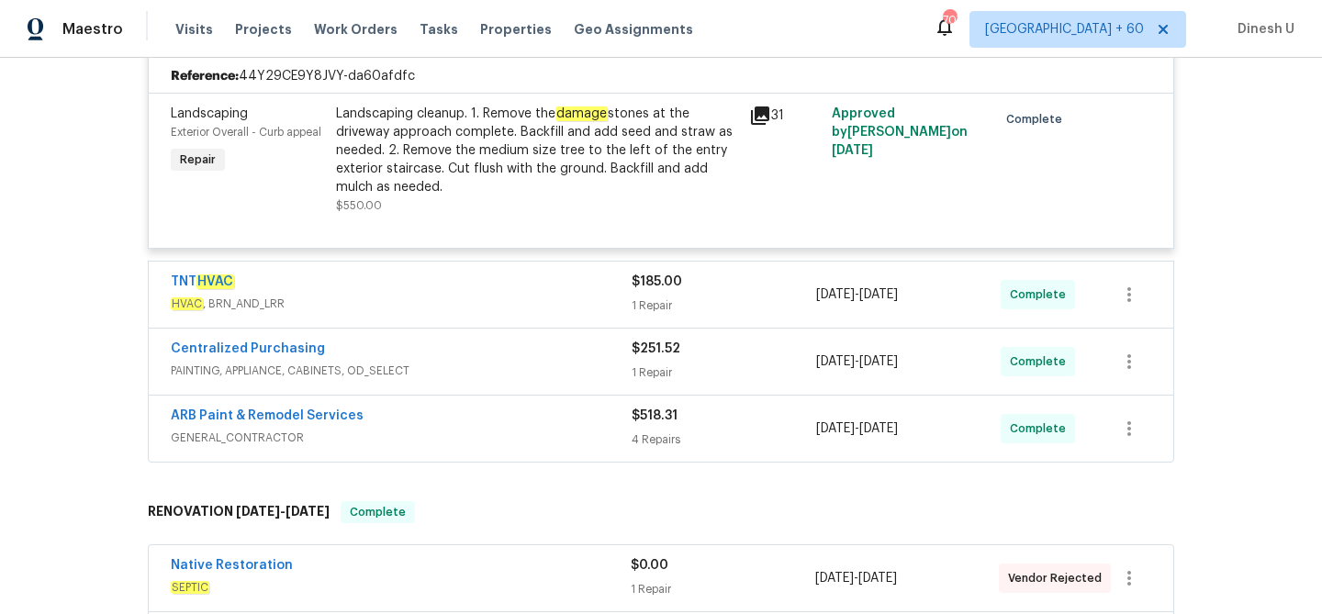
scroll to position [1981, 0]
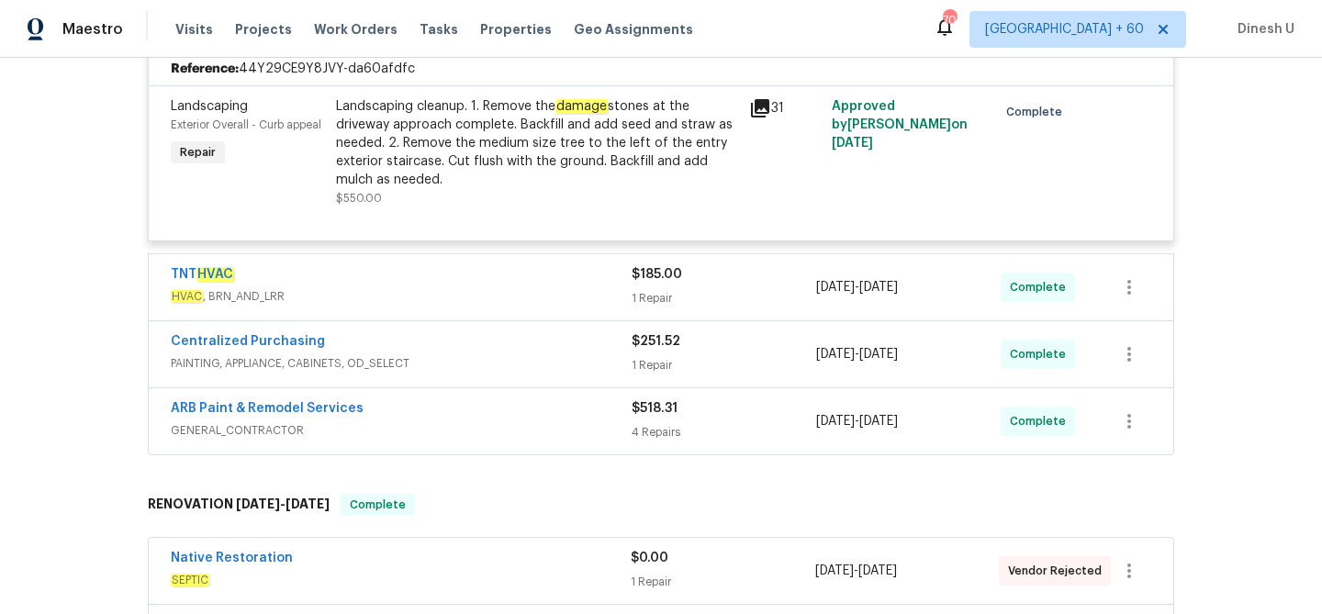
click at [648, 305] on div "1 Repair" at bounding box center [724, 298] width 184 height 18
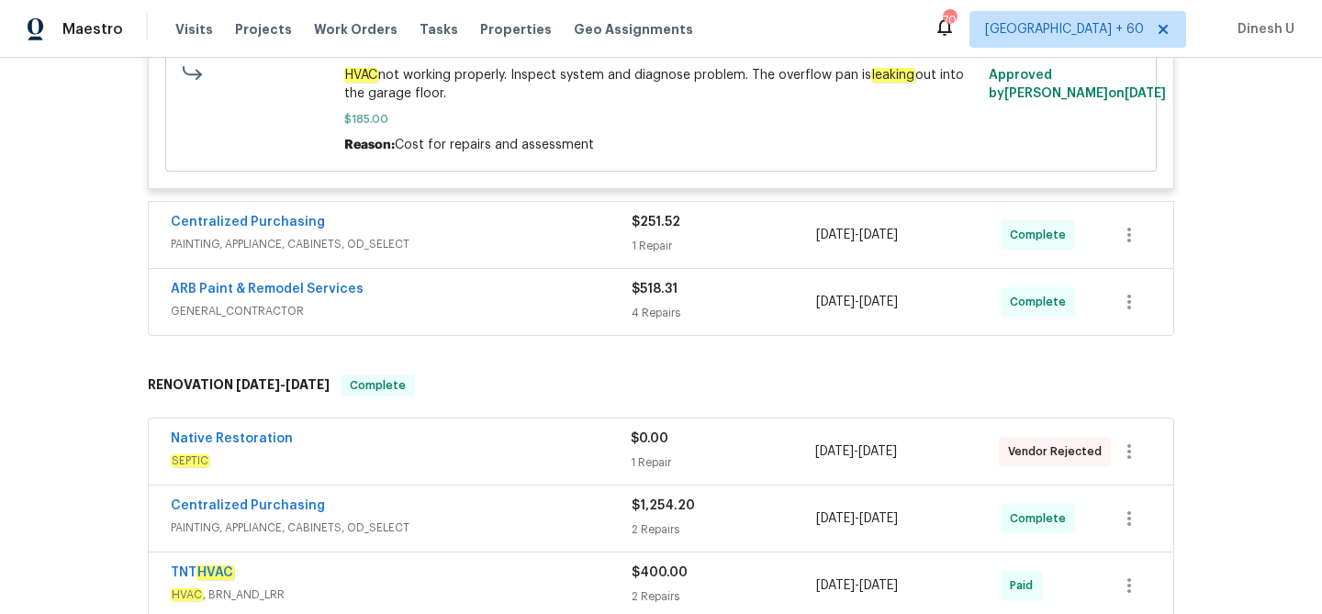
scroll to position [2396, 0]
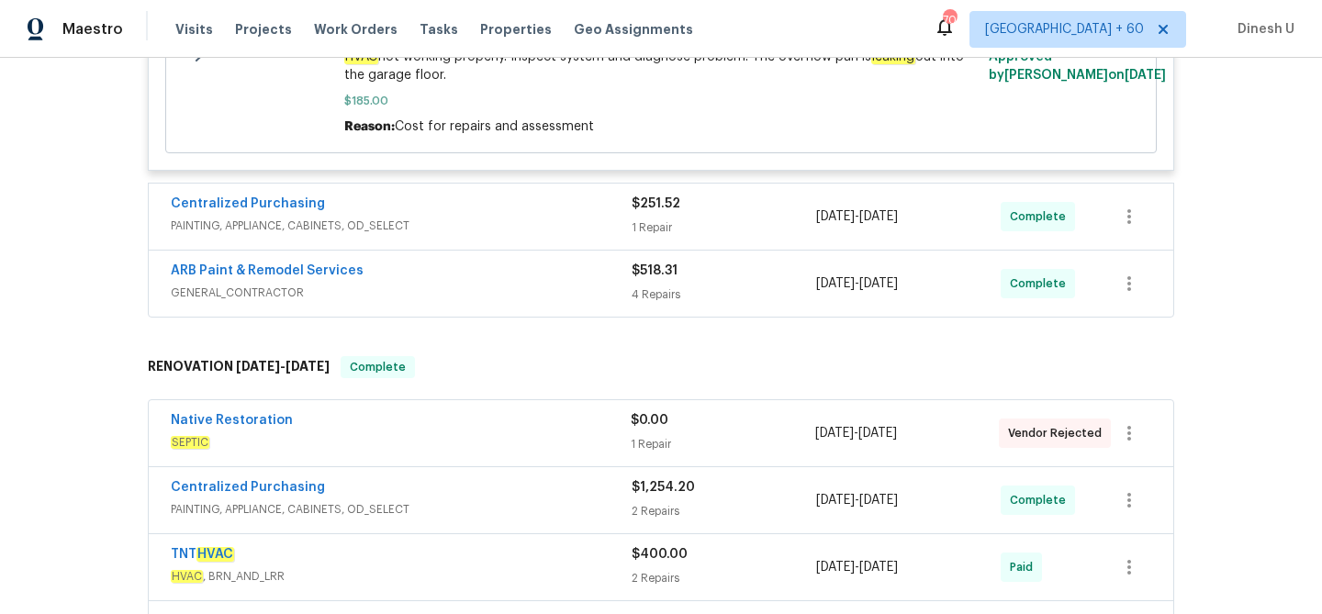
click at [652, 231] on div "1 Repair" at bounding box center [724, 227] width 184 height 18
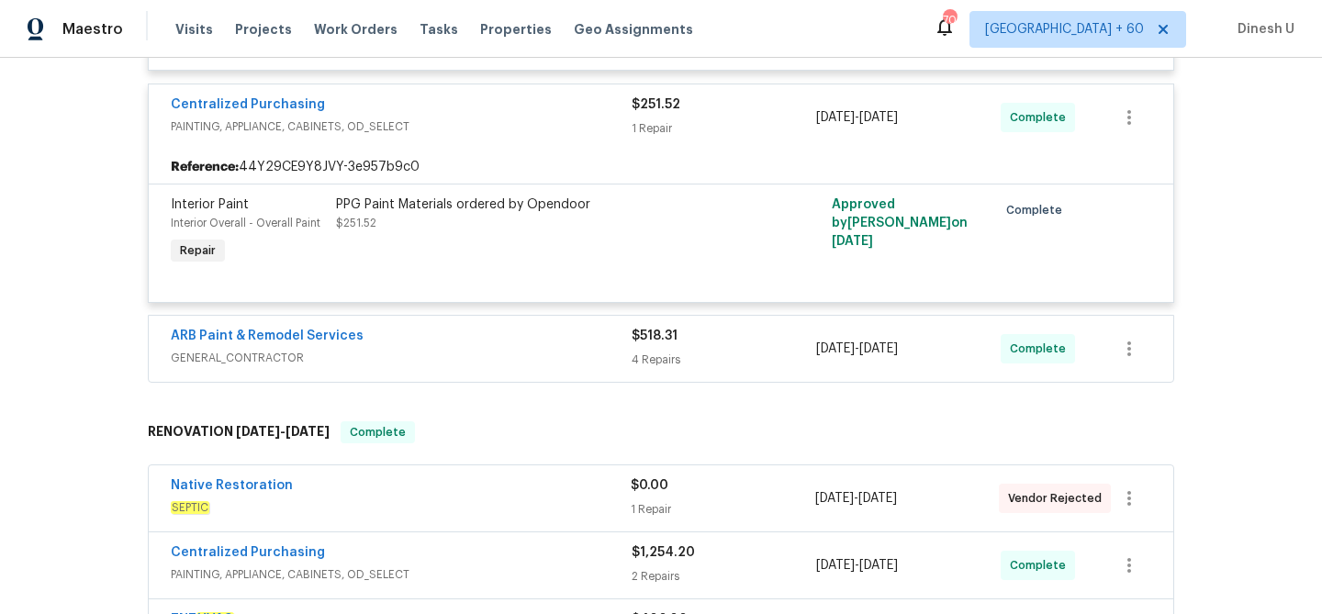
scroll to position [2541, 0]
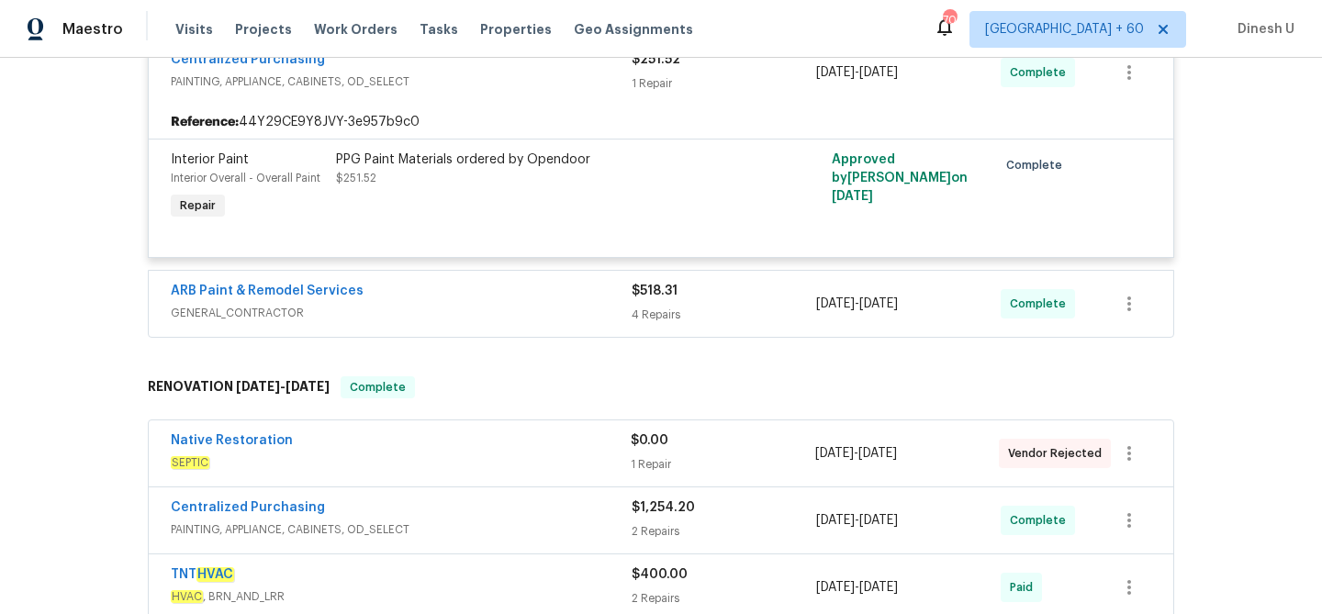
click at [672, 314] on div "4 Repairs" at bounding box center [724, 315] width 184 height 18
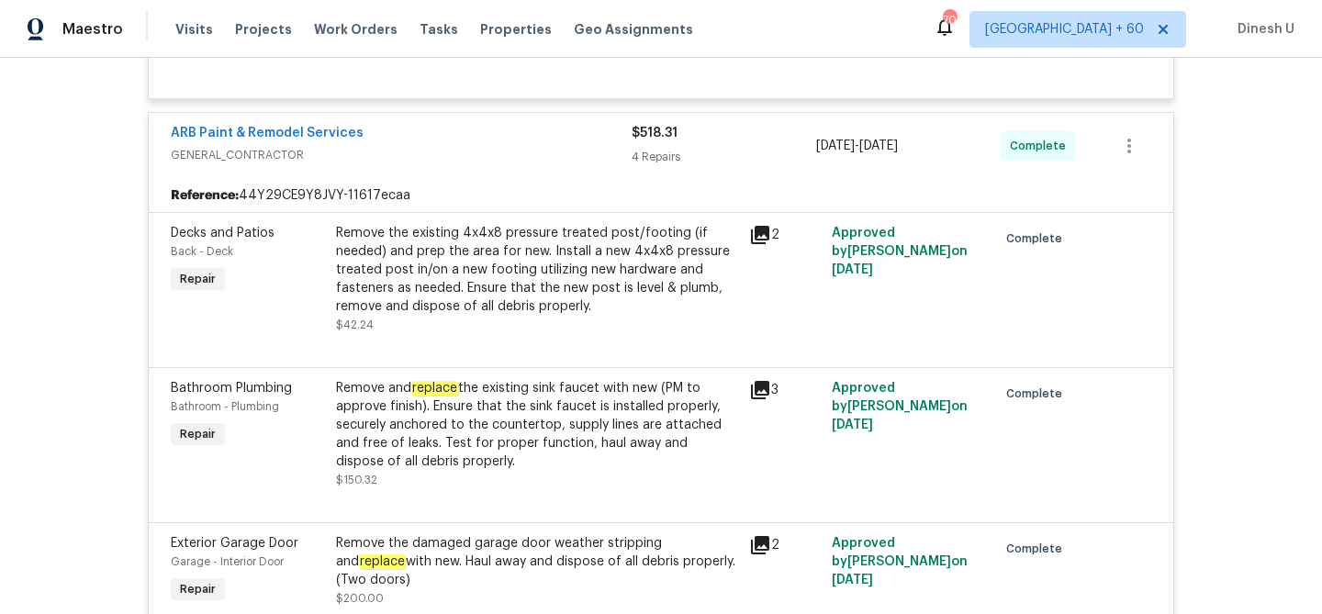
scroll to position [2704, 0]
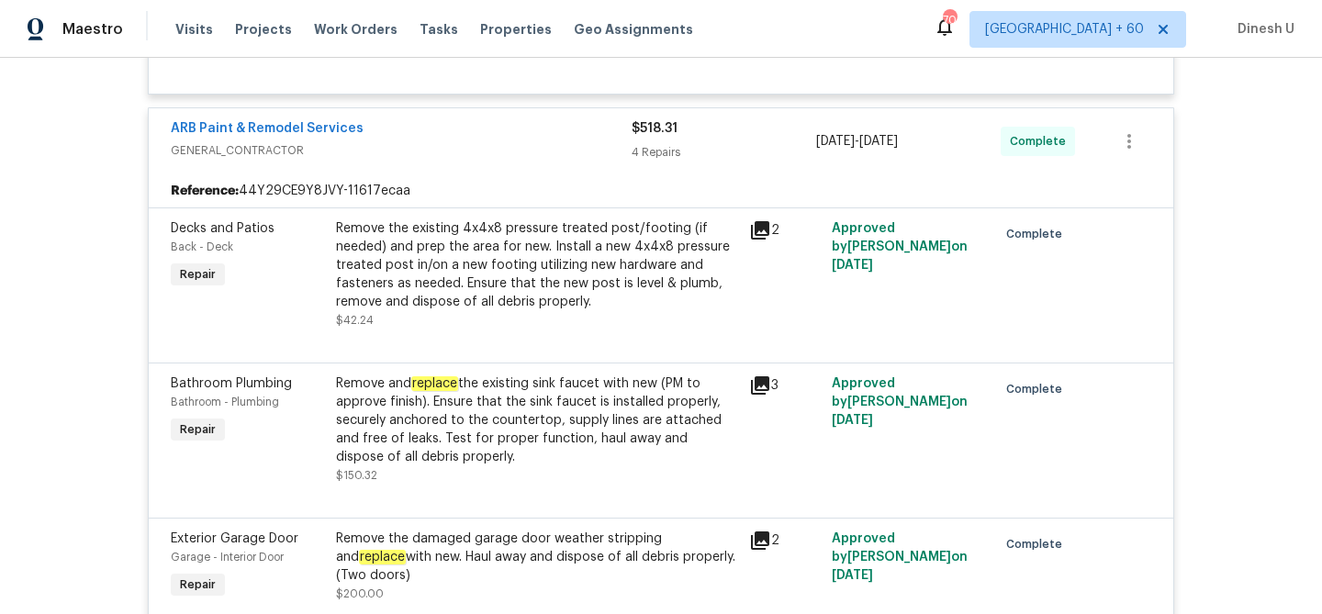
click at [761, 240] on icon at bounding box center [760, 230] width 22 height 22
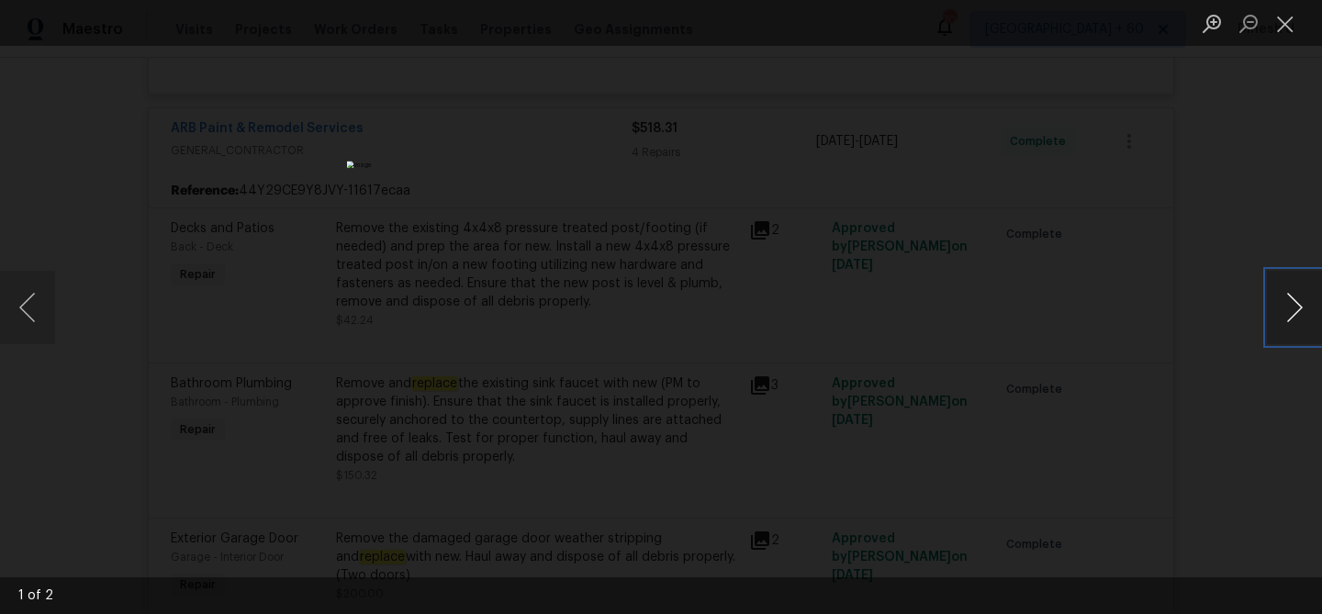
click at [1295, 311] on button "Next image" at bounding box center [1294, 307] width 55 height 73
click at [1282, 26] on button "Close lightbox" at bounding box center [1285, 23] width 37 height 32
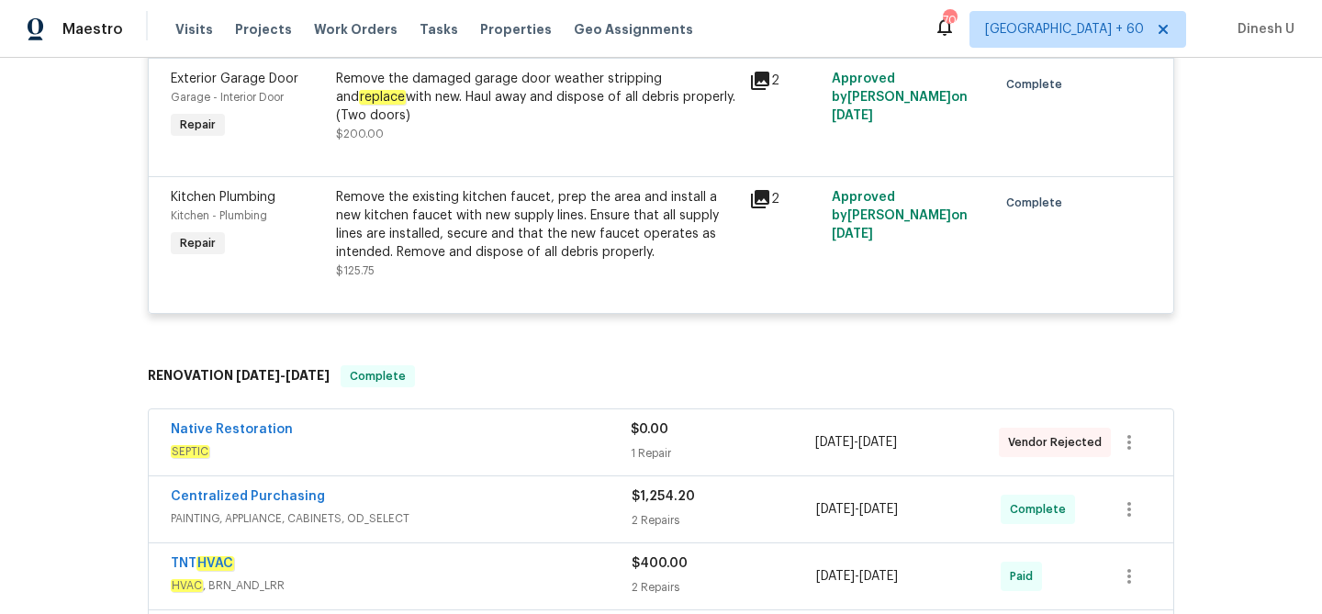
scroll to position [3166, 0]
click at [668, 196] on div "Remove the existing kitchen faucet, prep the area and install a new kitchen fau…" at bounding box center [537, 222] width 402 height 73
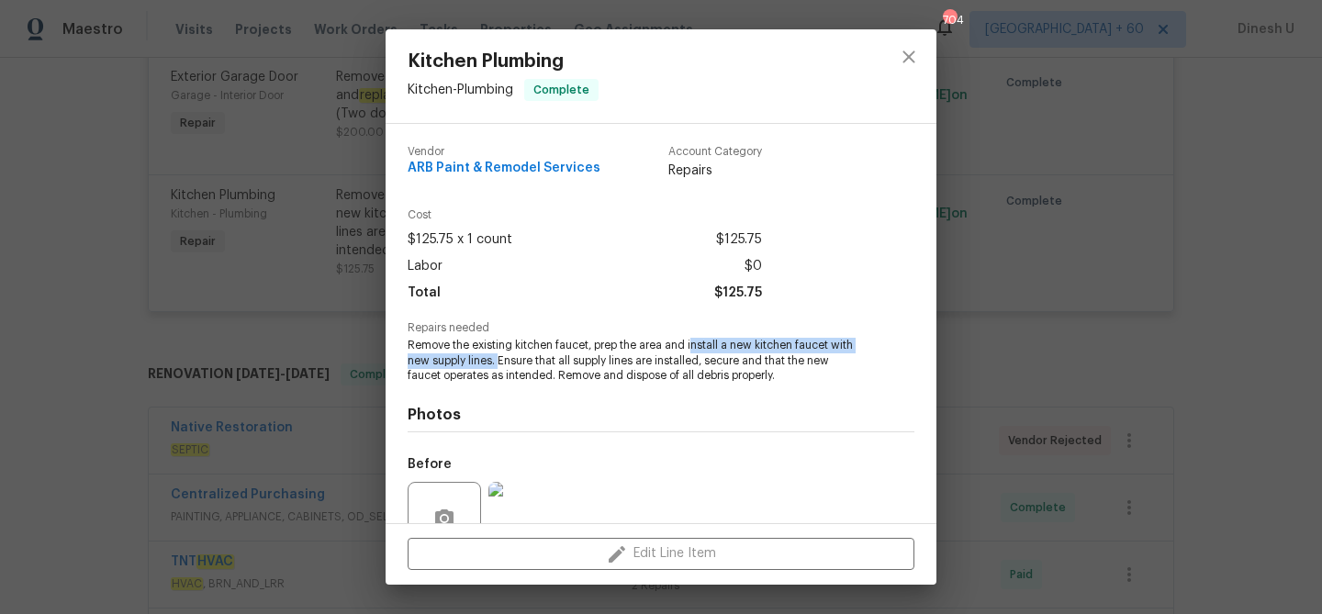
drag, startPoint x: 691, startPoint y: 343, endPoint x: 498, endPoint y: 357, distance: 193.2
click at [498, 357] on span "Remove the existing kitchen faucet, prep the area and install a new kitchen fau…" at bounding box center [636, 361] width 456 height 46
copy span "nstall a new kitchen faucet with new supply lines."
click at [346, 275] on div "Kitchen Plumbing Kitchen - Plumbing Complete Vendor ARB Paint & Remodel Service…" at bounding box center [661, 307] width 1322 height 614
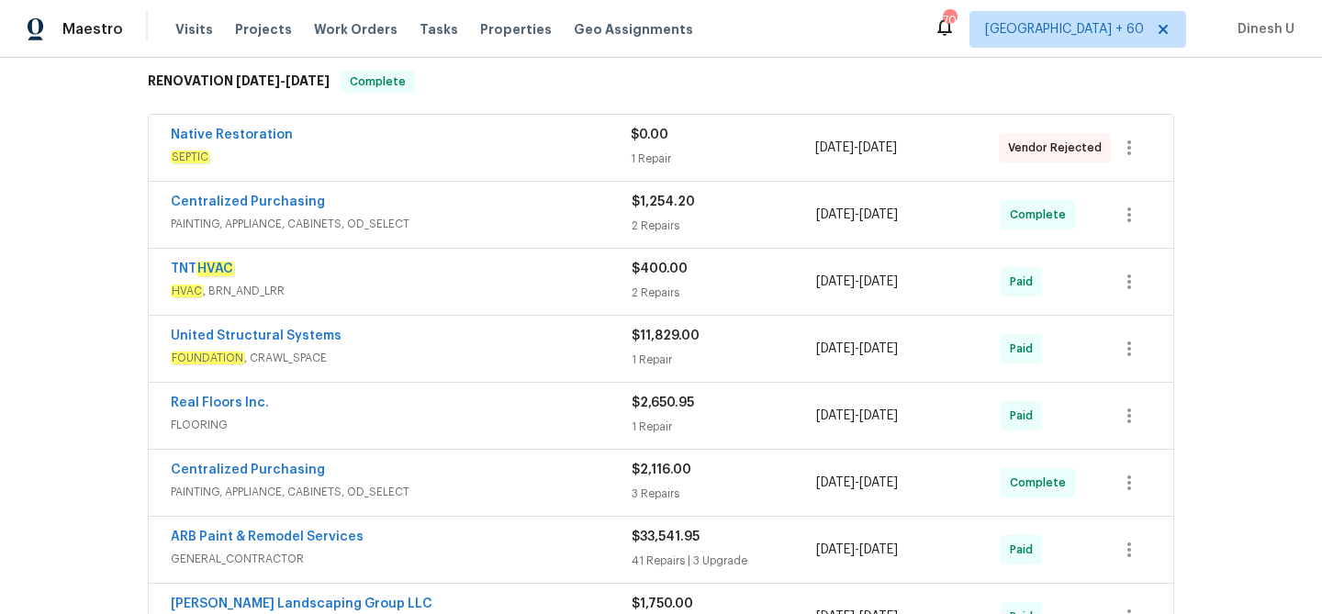
scroll to position [3460, 0]
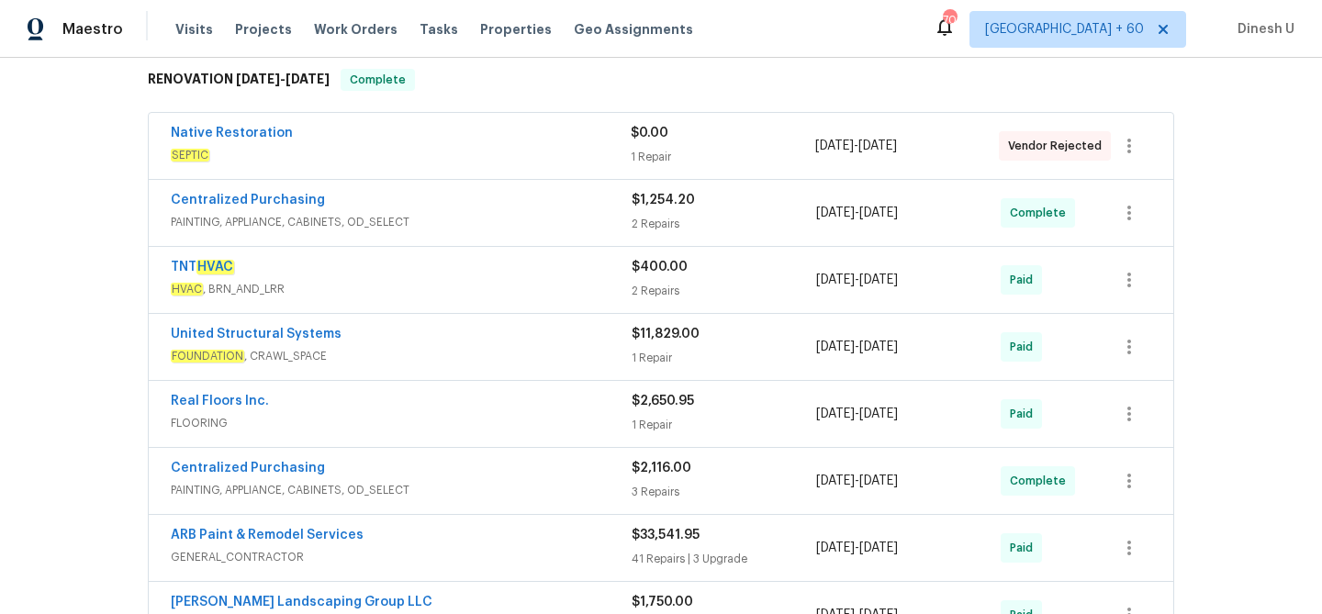
click at [643, 151] on div "$0.00 1 Repair" at bounding box center [723, 146] width 184 height 44
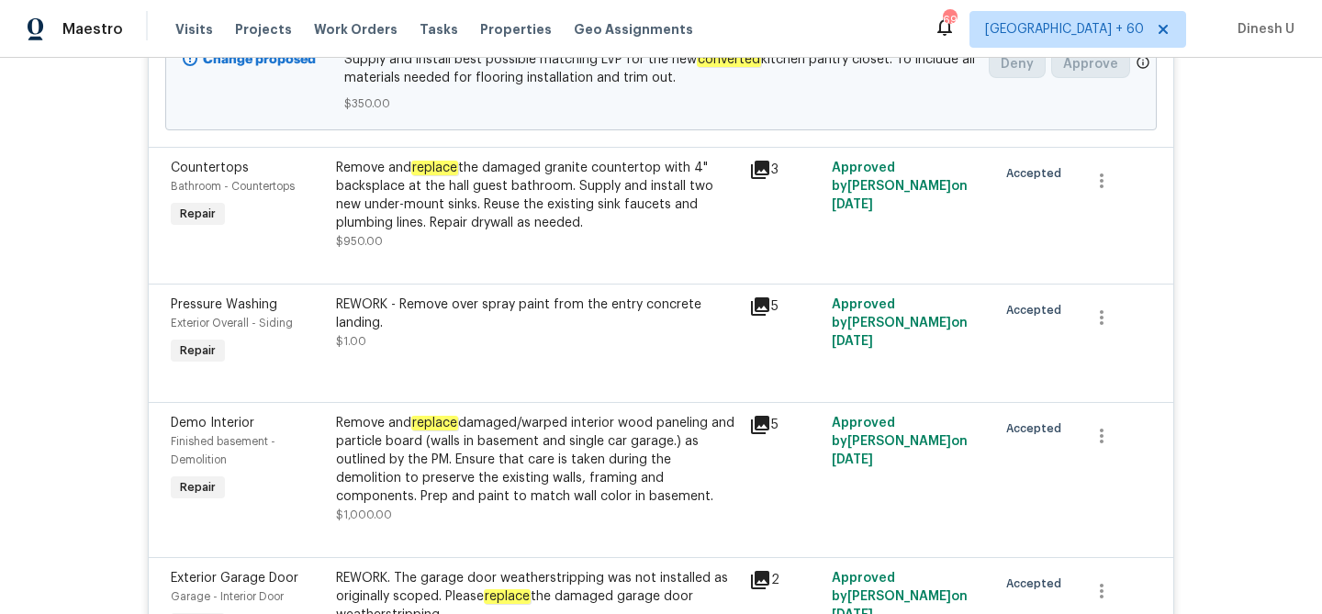
scroll to position [0, 0]
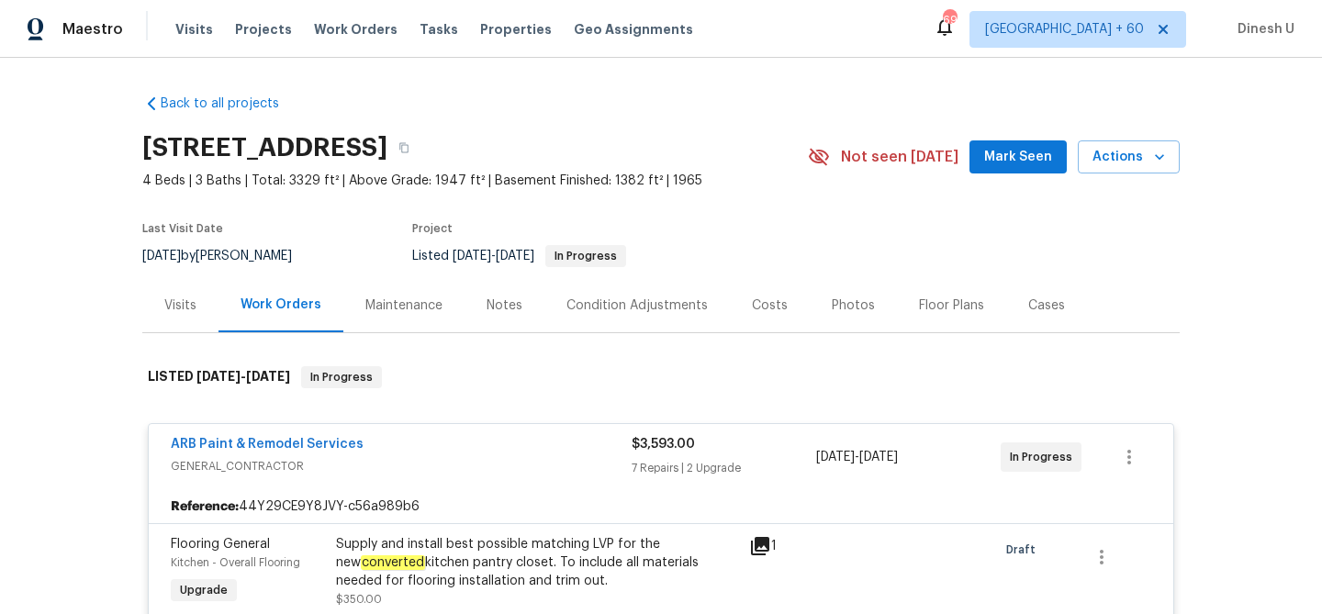
click at [341, 17] on div "Visits Projects Work Orders Tasks Properties Geo Assignments" at bounding box center [445, 29] width 540 height 37
click at [341, 20] on span "Work Orders" at bounding box center [356, 29] width 84 height 18
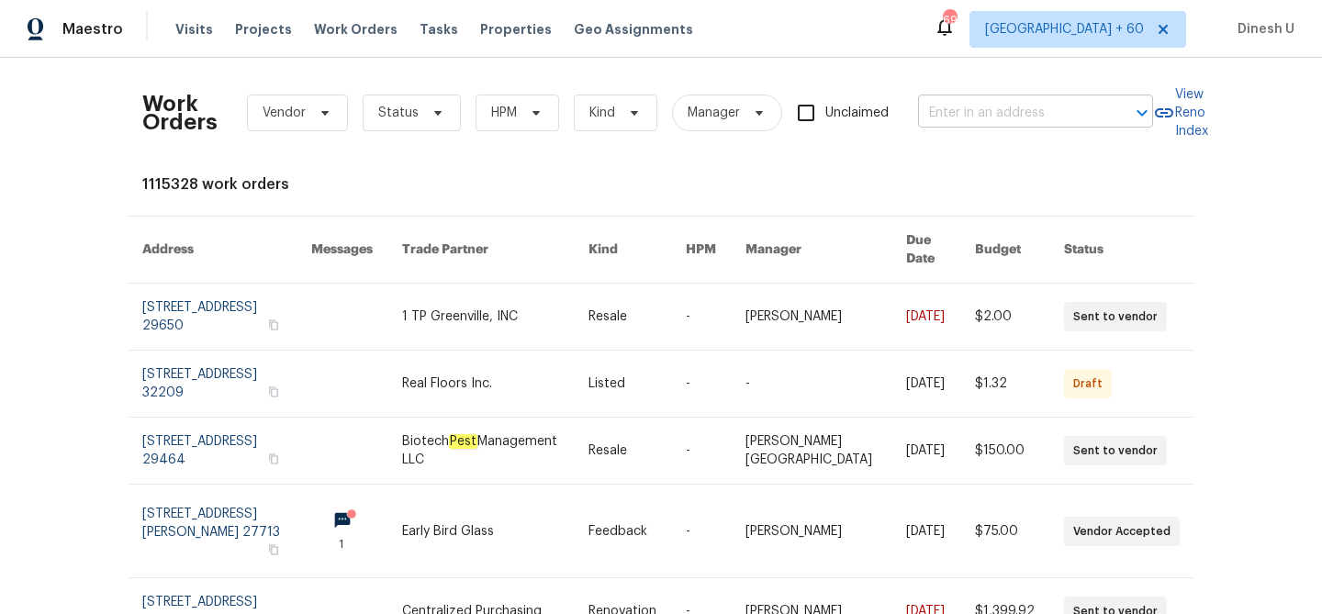
click at [973, 113] on input "text" at bounding box center [1010, 113] width 184 height 28
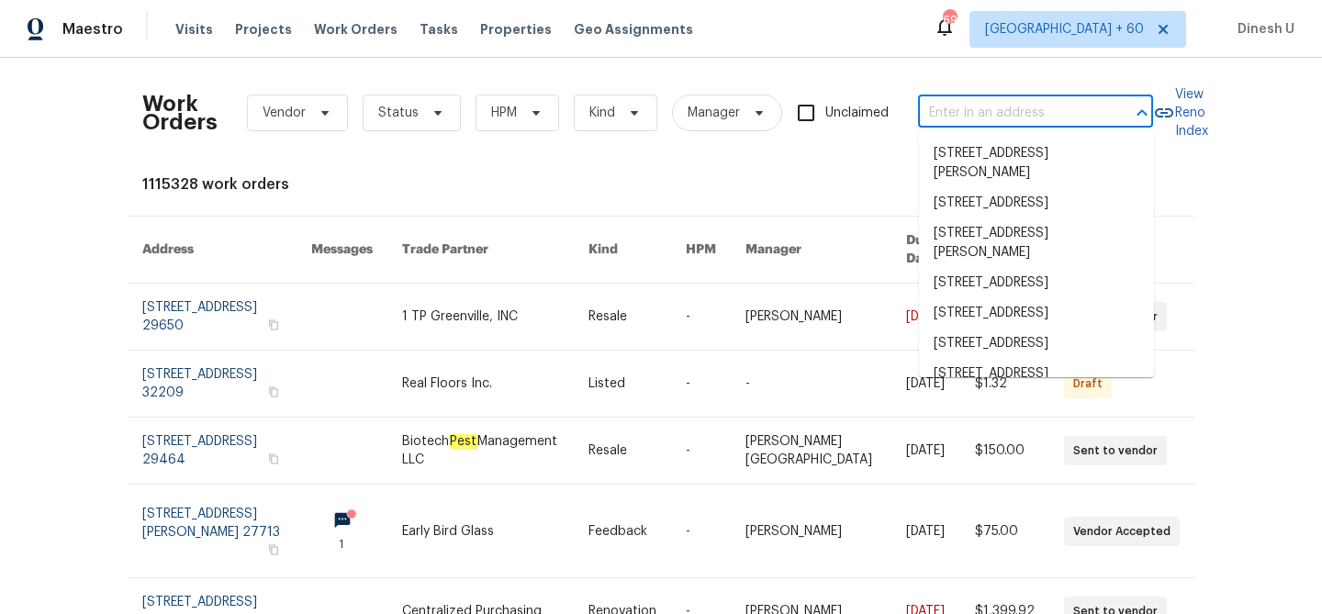
paste input "[STREET_ADDRESS]"
type input "[STREET_ADDRESS]"
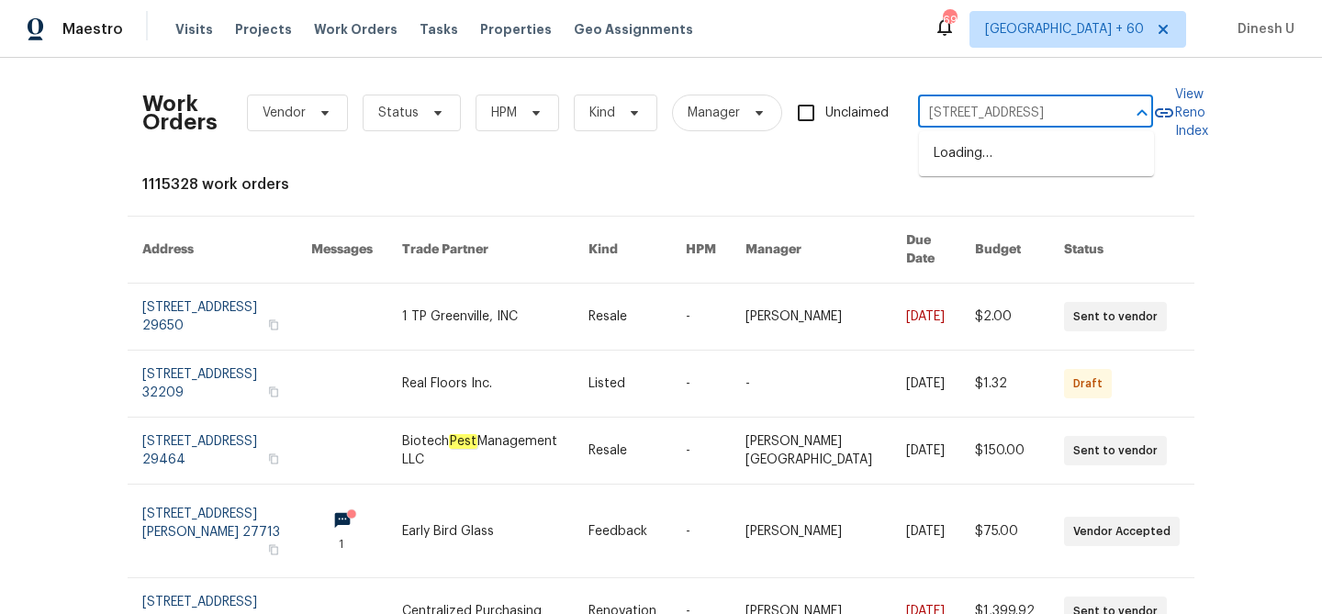
scroll to position [0, 60]
click at [954, 144] on li "[STREET_ADDRESS]" at bounding box center [1036, 154] width 235 height 30
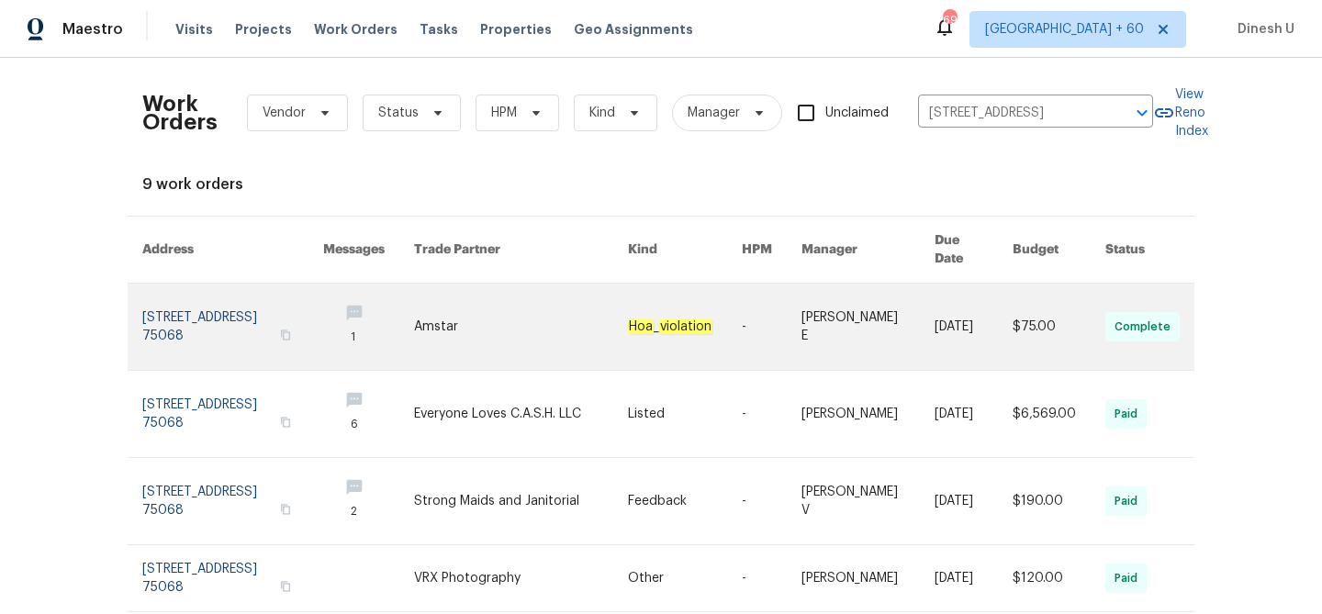
click at [203, 299] on link at bounding box center [232, 327] width 181 height 86
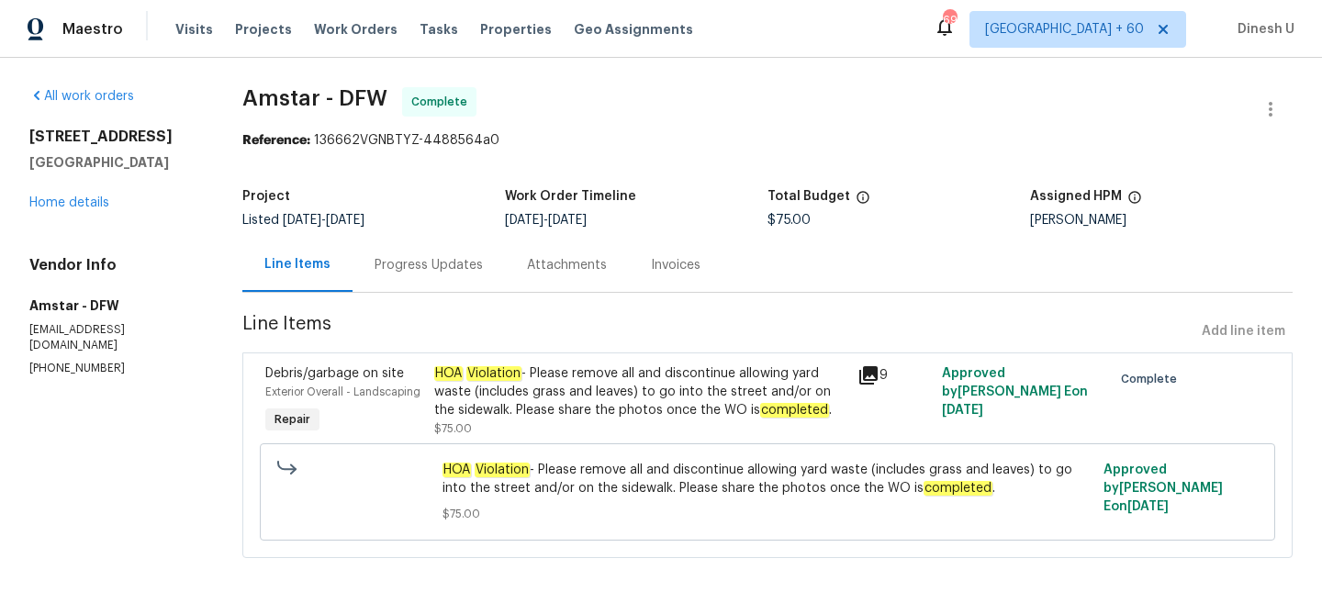
click at [57, 195] on div "[STREET_ADDRESS] Home details" at bounding box center [113, 170] width 169 height 84
click at [63, 199] on link "Home details" at bounding box center [69, 202] width 80 height 13
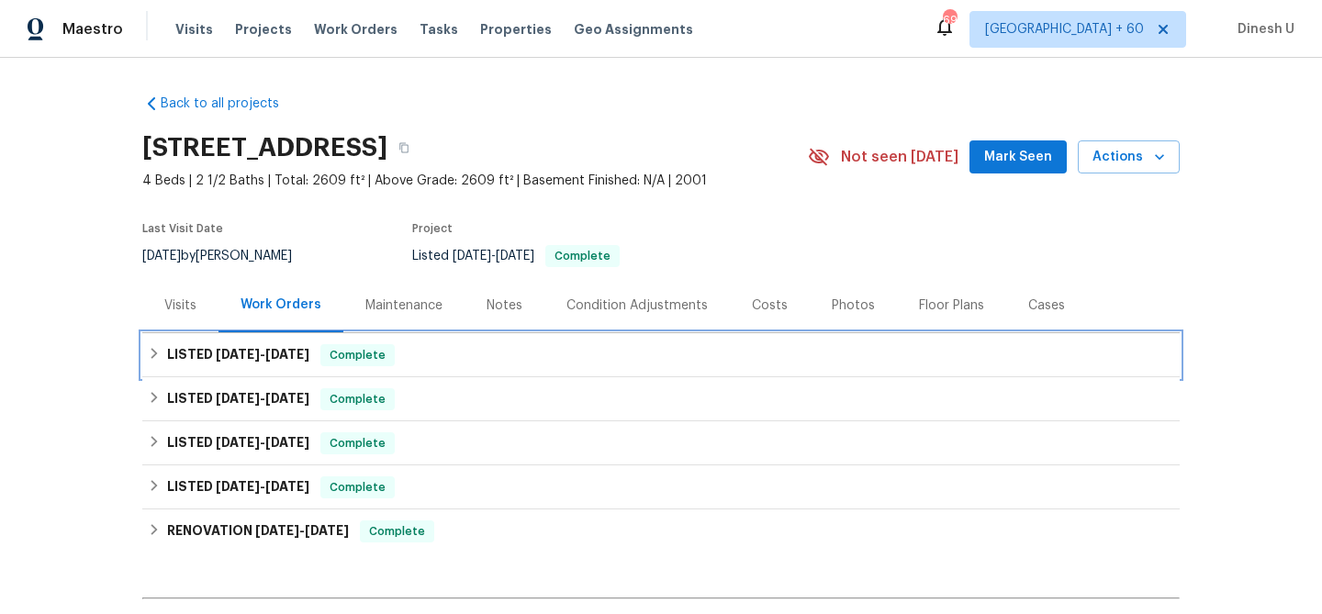
click at [250, 348] on span "[DATE]" at bounding box center [238, 354] width 44 height 13
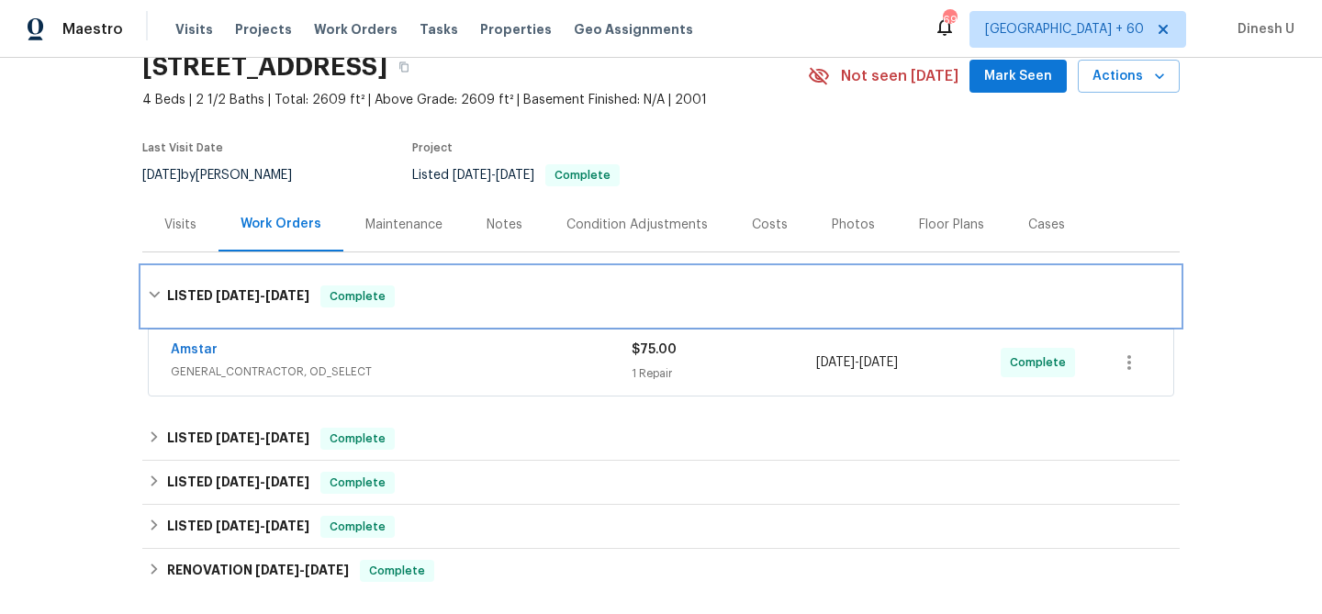
scroll to position [212, 0]
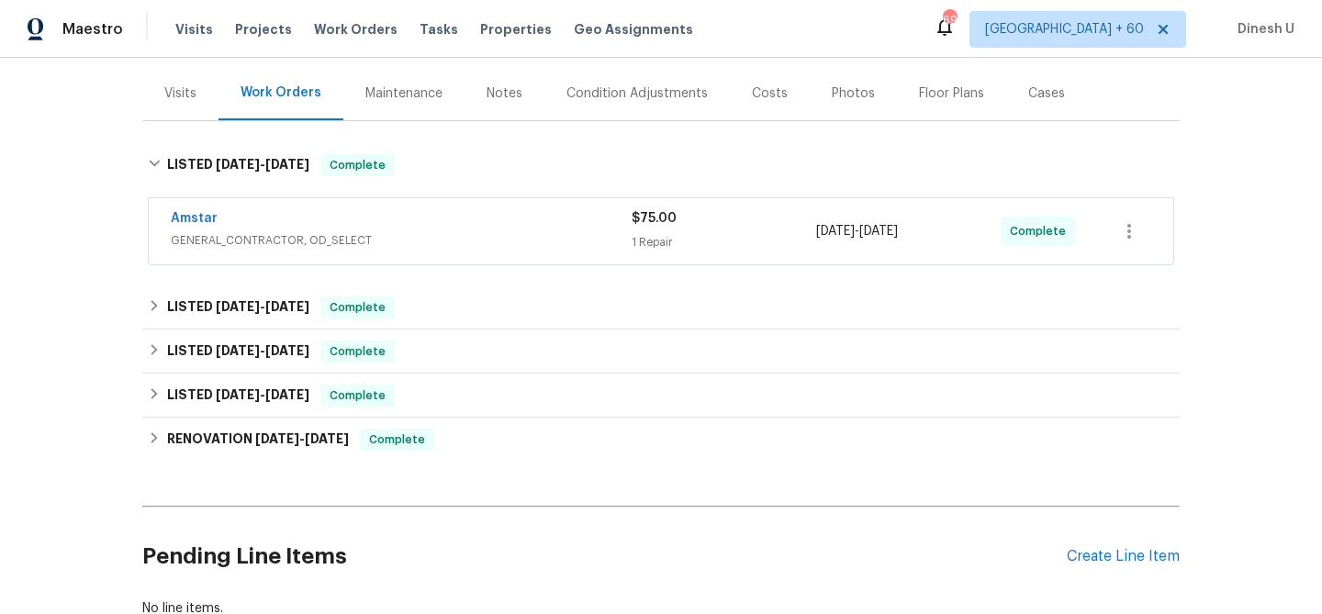
click at [658, 240] on div "1 Repair" at bounding box center [724, 242] width 184 height 18
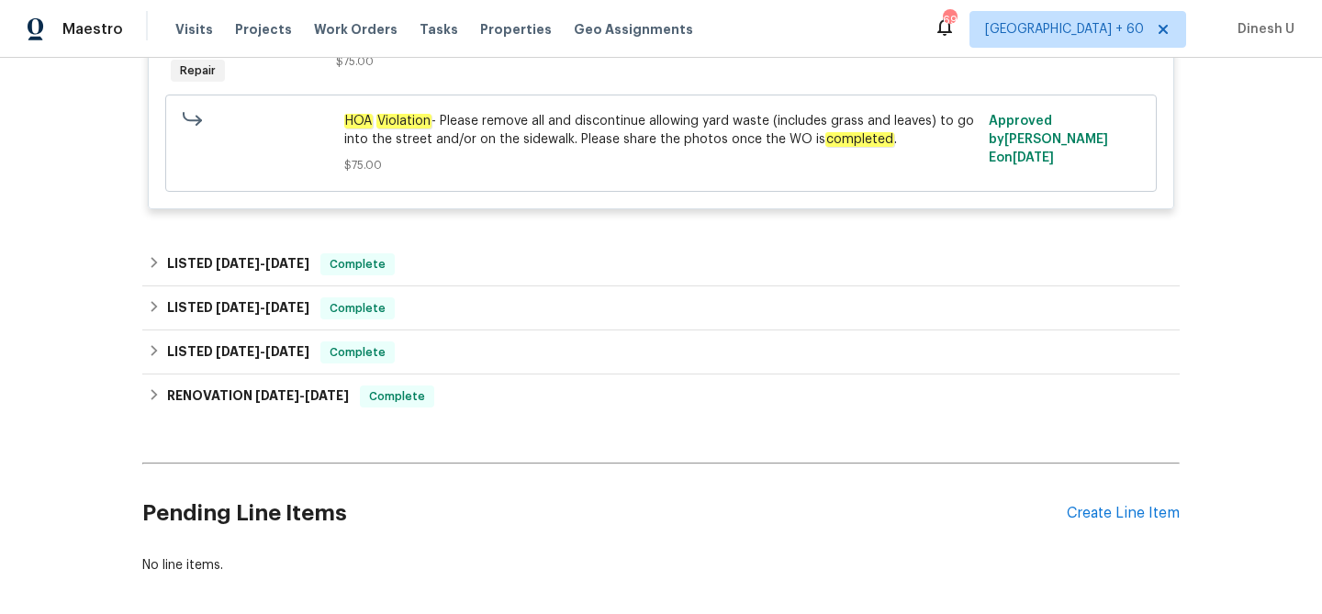
scroll to position [585, 0]
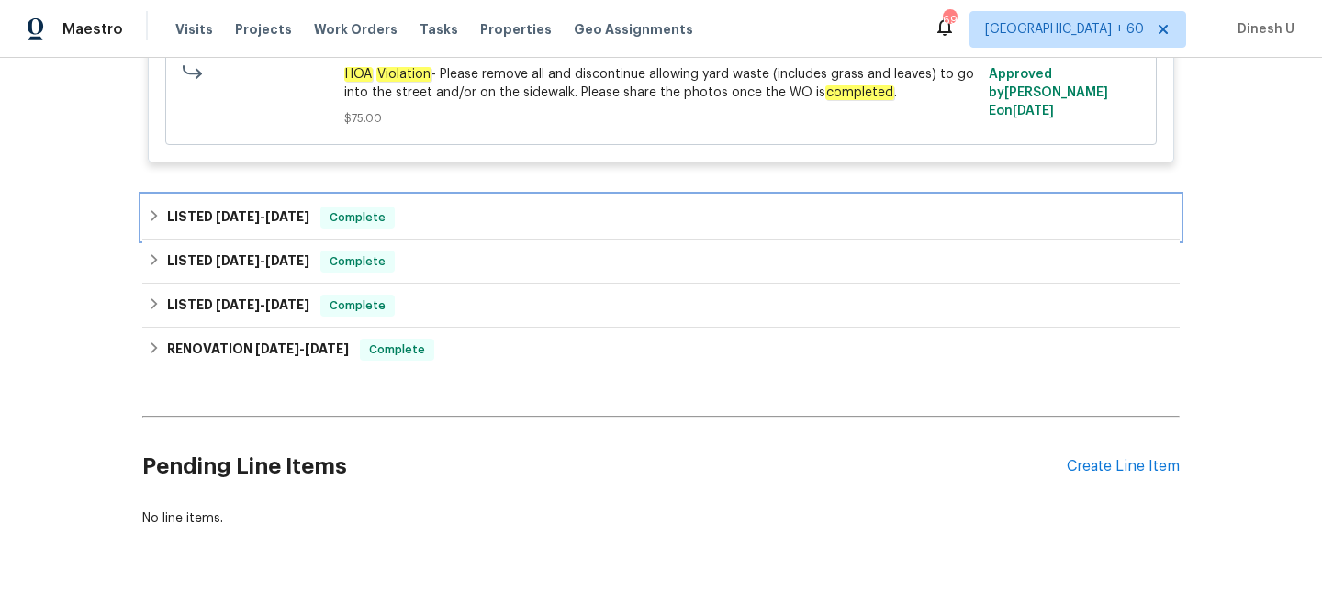
click at [236, 219] on span "[DATE]" at bounding box center [238, 216] width 44 height 13
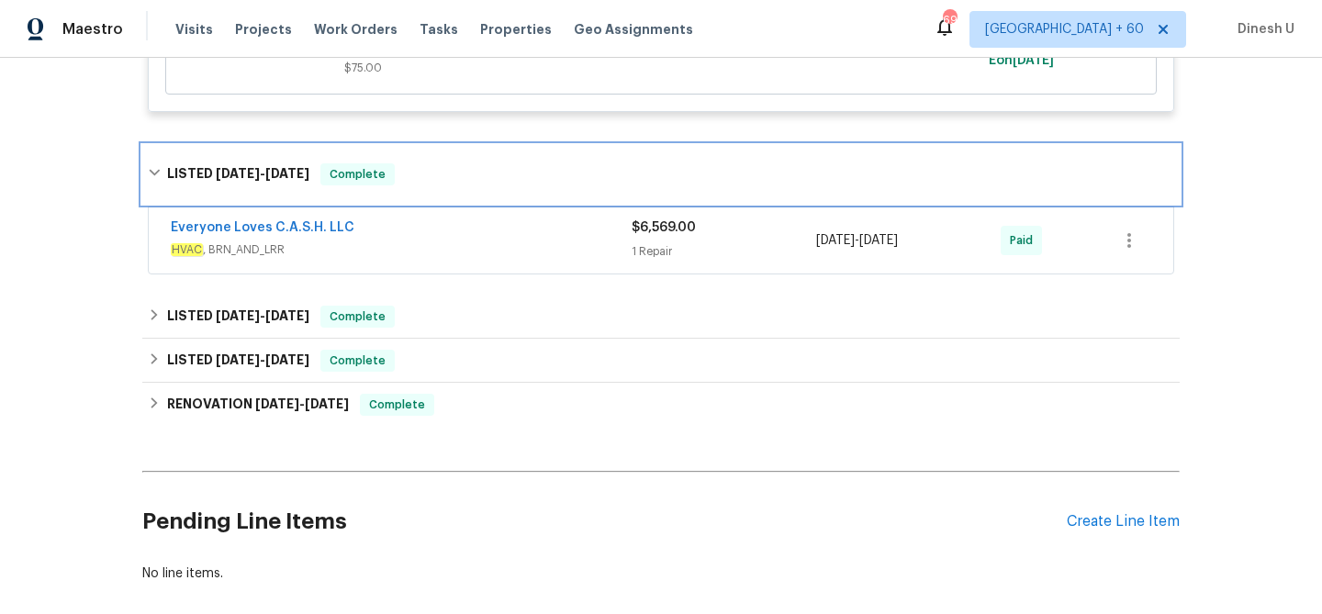
scroll to position [680, 0]
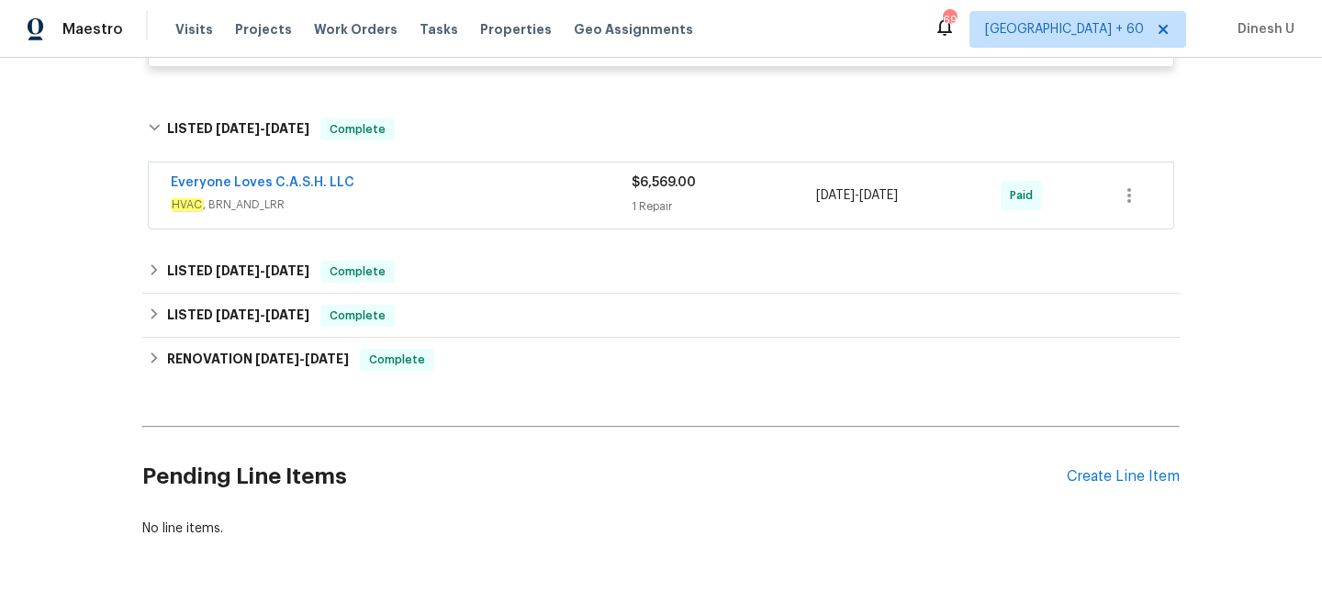
click at [645, 204] on div "1 Repair" at bounding box center [724, 206] width 184 height 18
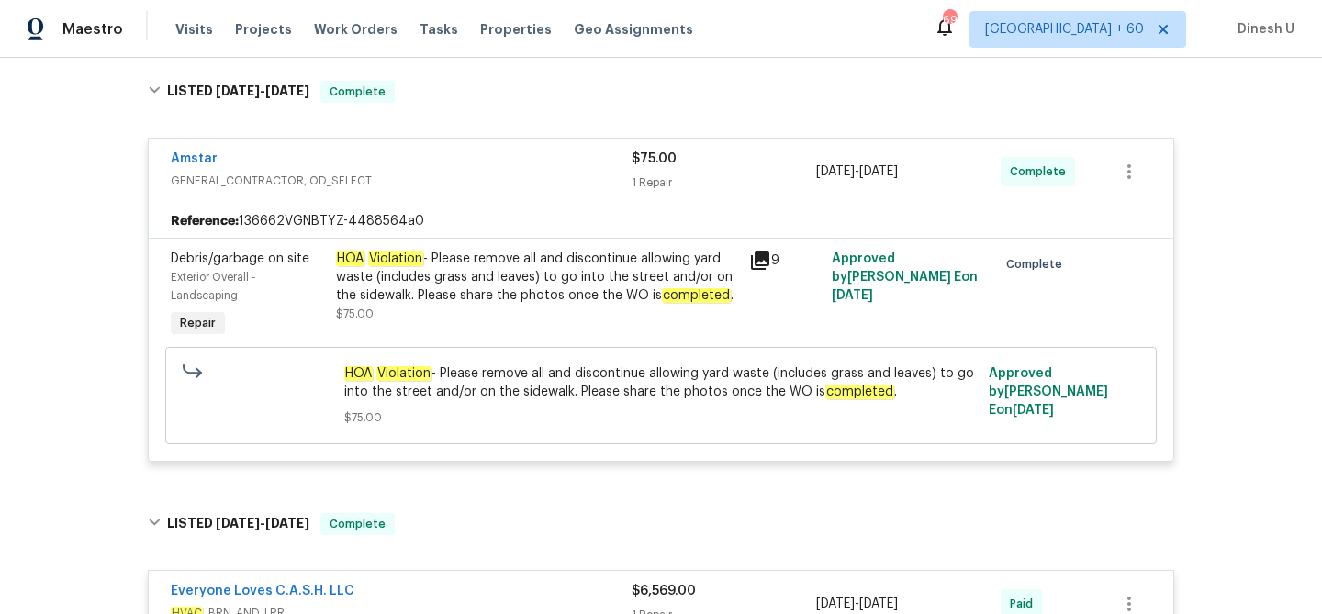
scroll to position [0, 0]
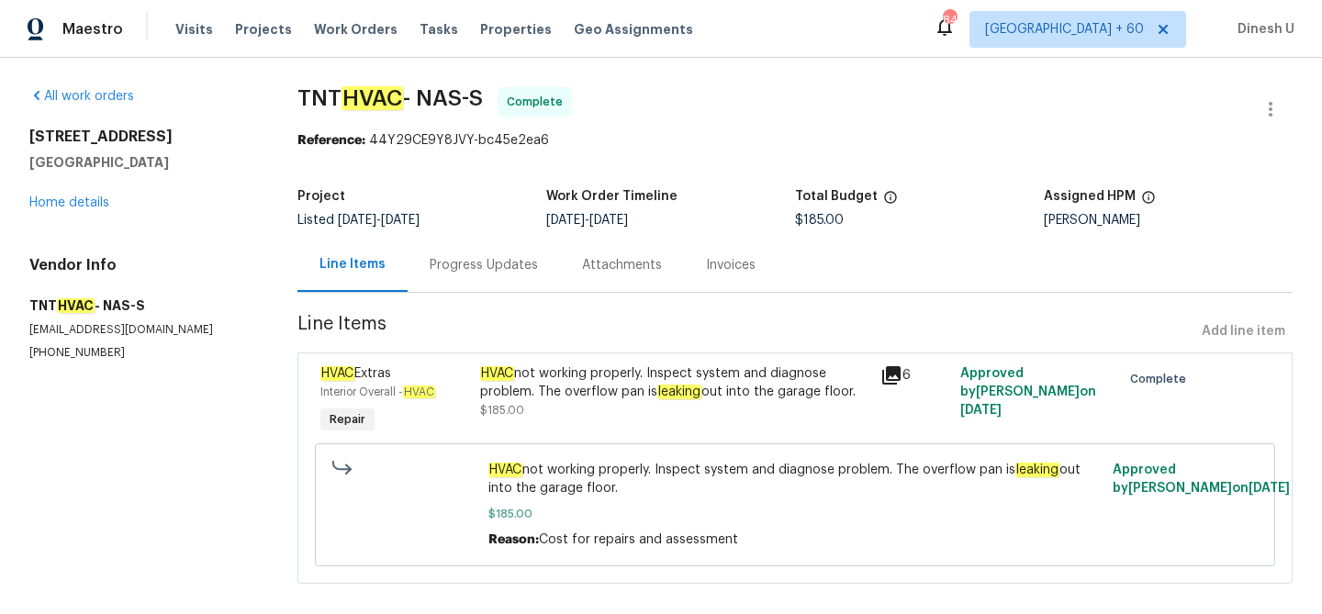
scroll to position [22, 0]
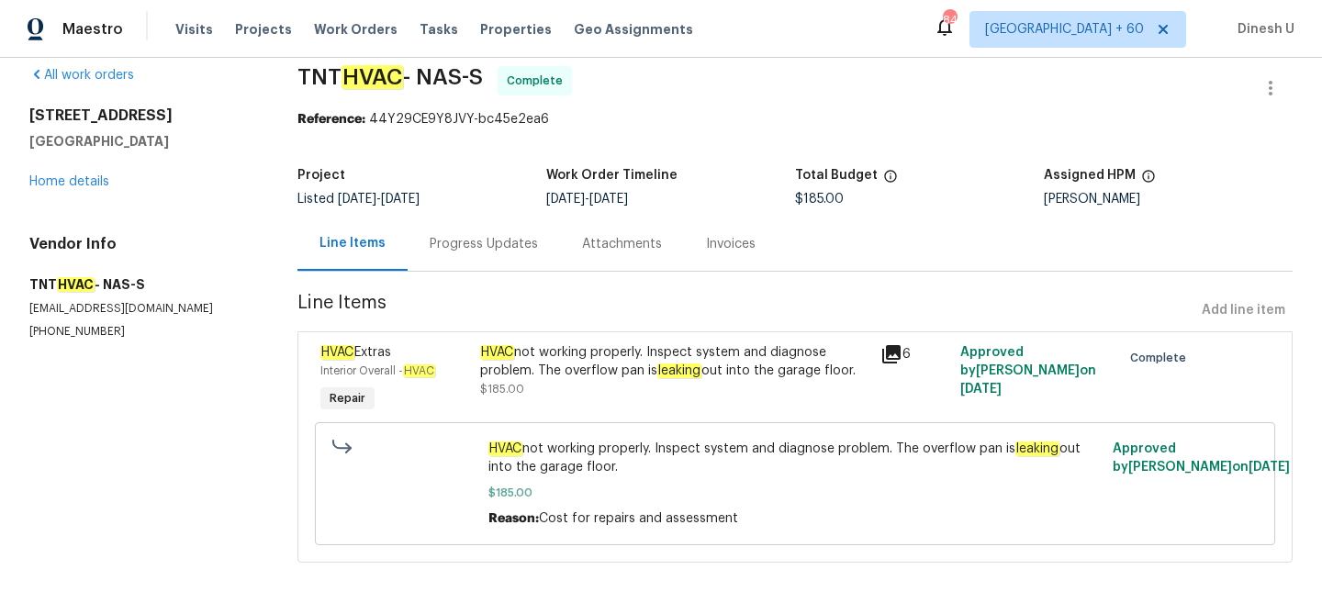
click at [454, 230] on div "Progress Updates" at bounding box center [484, 244] width 152 height 54
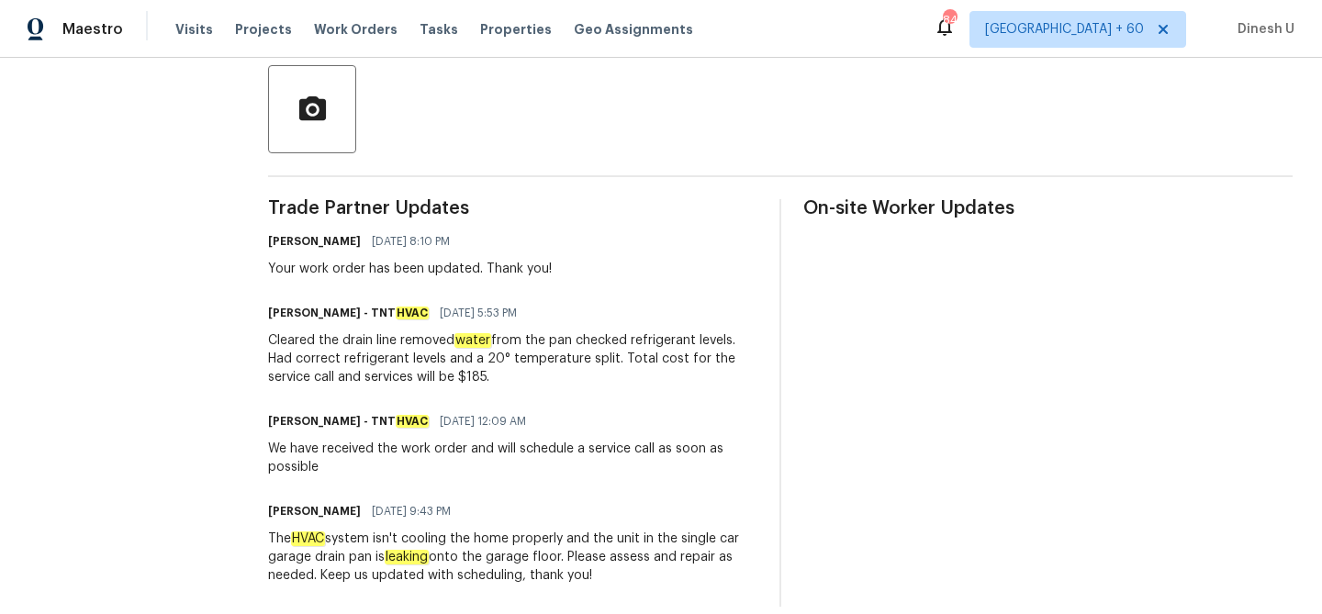
scroll to position [446, 0]
